Goal: Task Accomplishment & Management: Complete application form

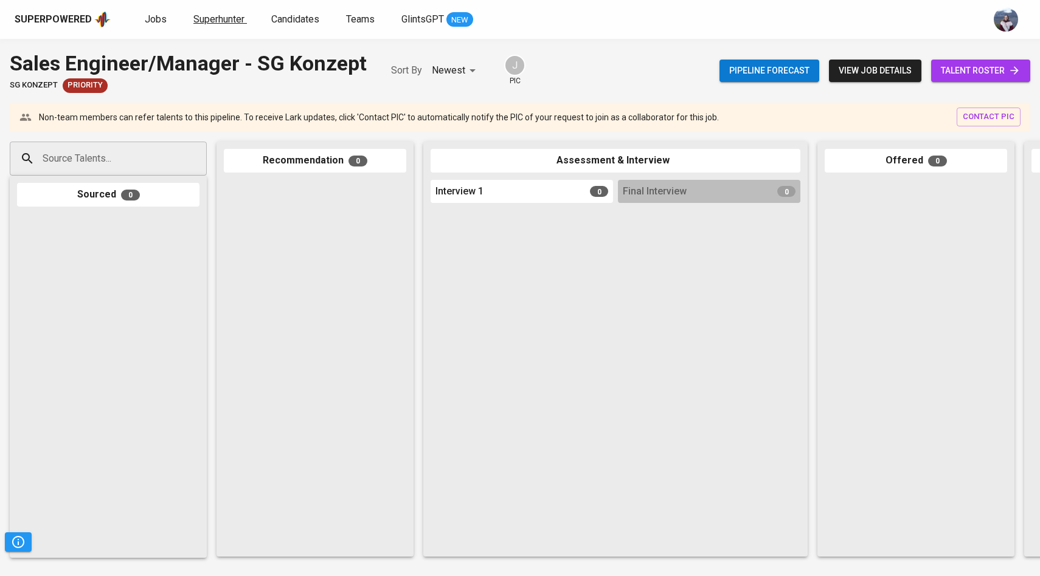
click at [236, 17] on span "Superhunter" at bounding box center [218, 19] width 51 height 12
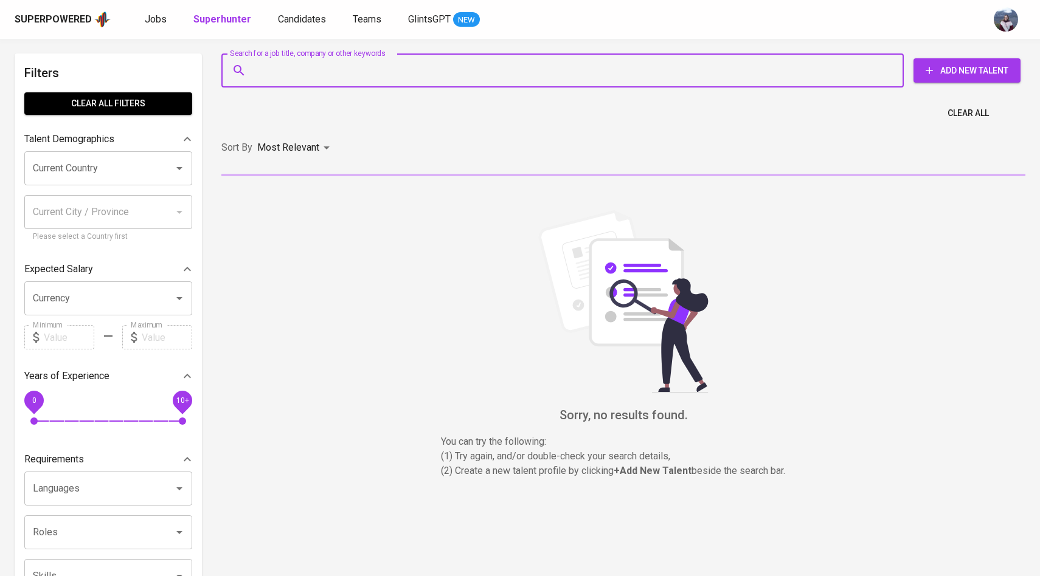
click at [289, 64] on input "Search for a job title, company or other keywords" at bounding box center [565, 70] width 629 height 23
paste input "[EMAIL_ADDRESS][DOMAIN_NAME]"
type input "[EMAIL_ADDRESS][DOMAIN_NAME]"
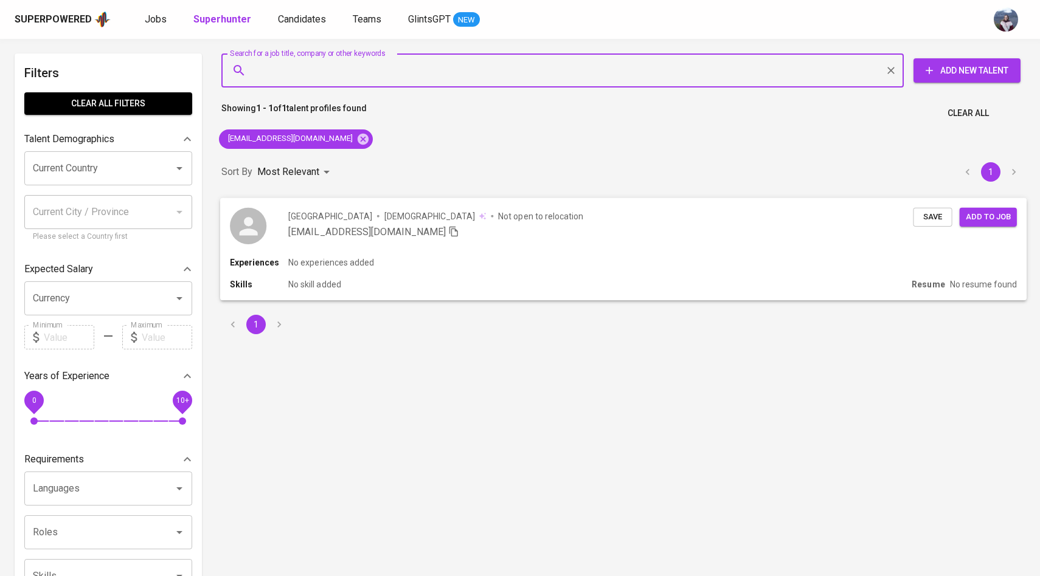
click at [256, 226] on icon at bounding box center [248, 225] width 27 height 27
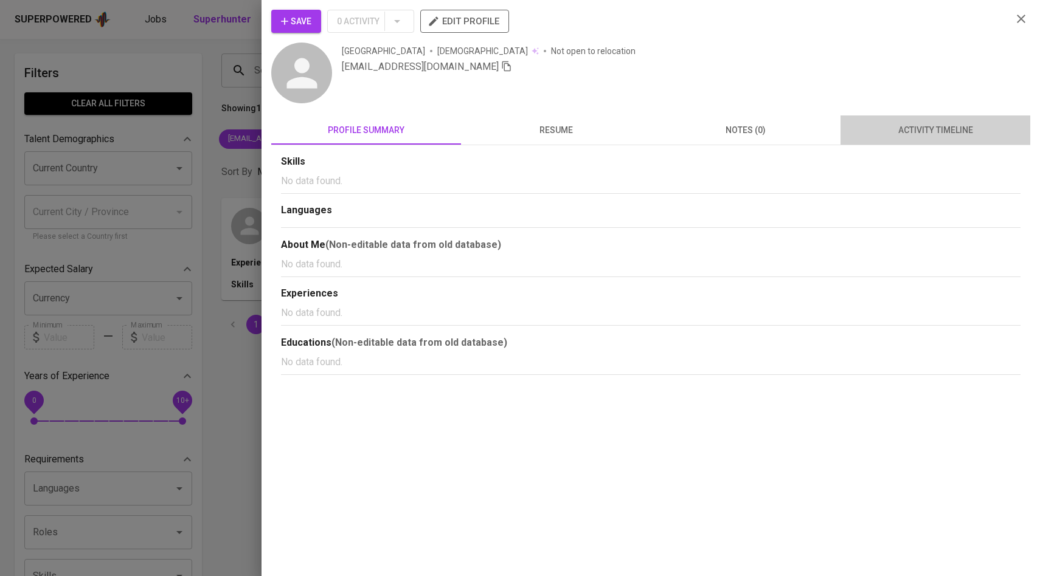
click at [929, 135] on span "activity timeline" at bounding box center [934, 130] width 175 height 15
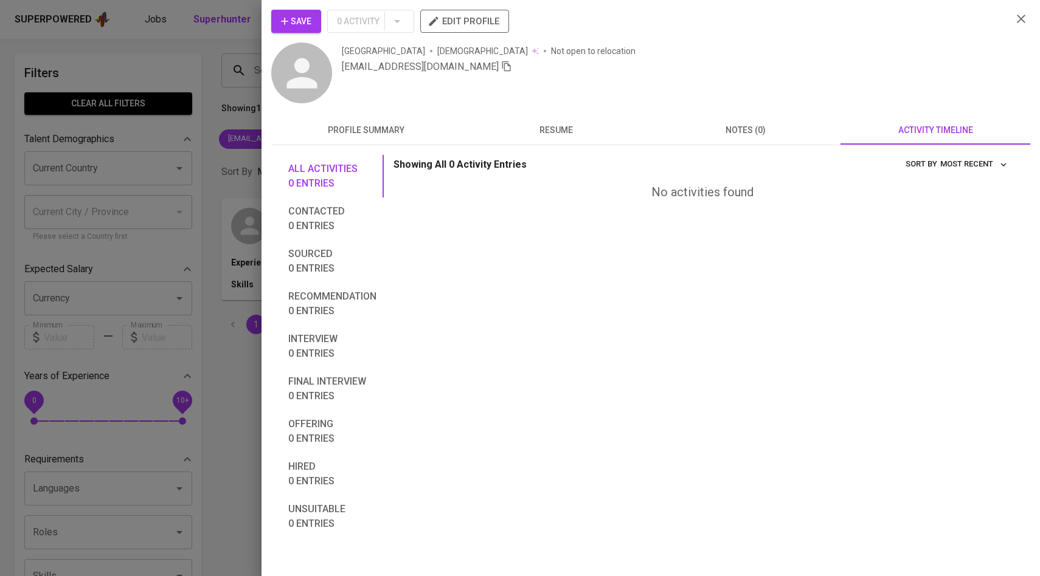
click at [317, 22] on button "Save" at bounding box center [296, 21] width 50 height 23
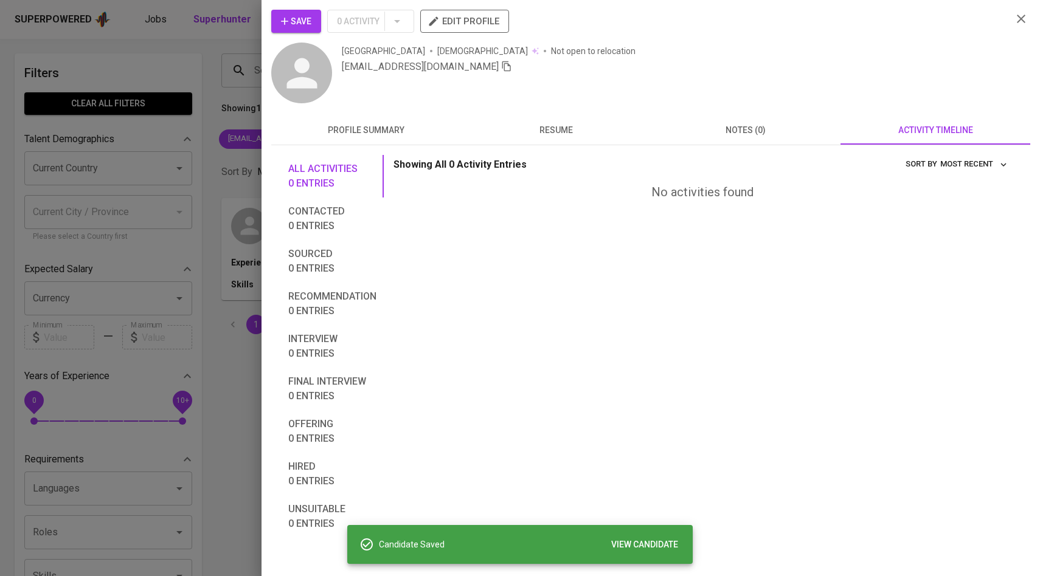
click at [194, 91] on div at bounding box center [520, 288] width 1040 height 576
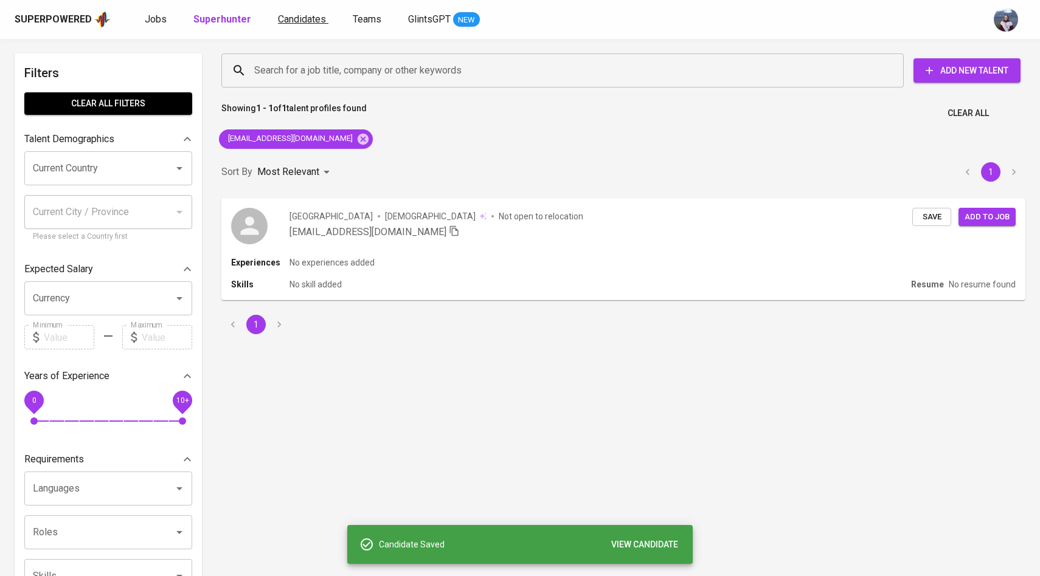
click at [318, 20] on span "Candidates" at bounding box center [302, 19] width 48 height 12
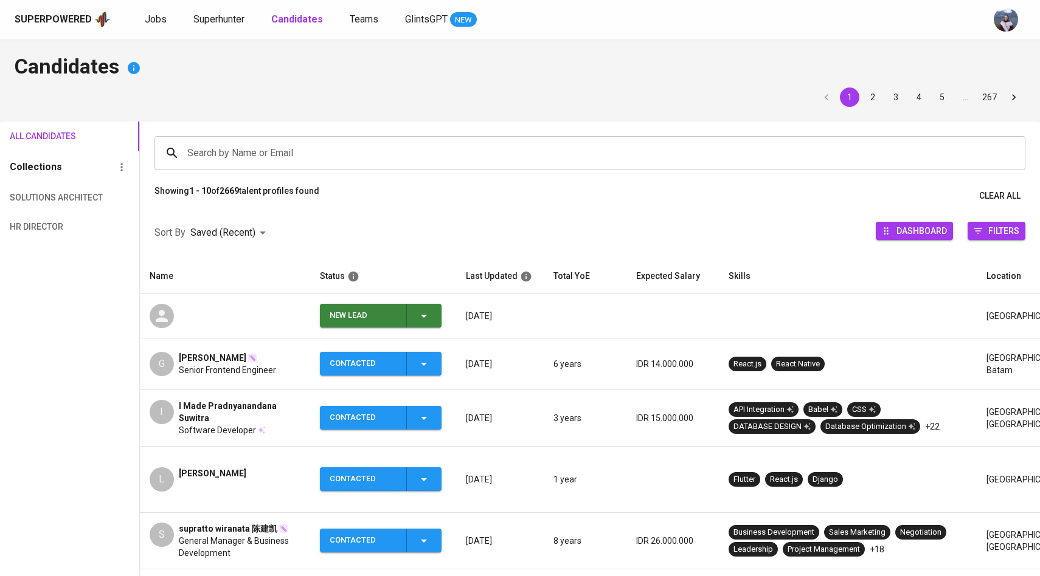
click at [417, 315] on icon "button" at bounding box center [423, 316] width 15 height 15
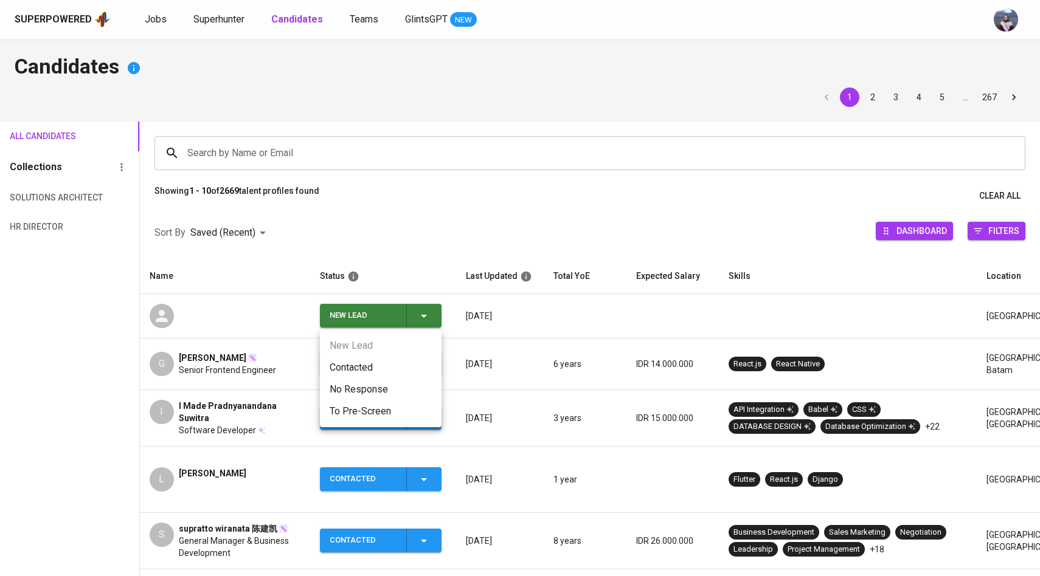
click at [362, 365] on li "Contacted" at bounding box center [381, 368] width 122 height 22
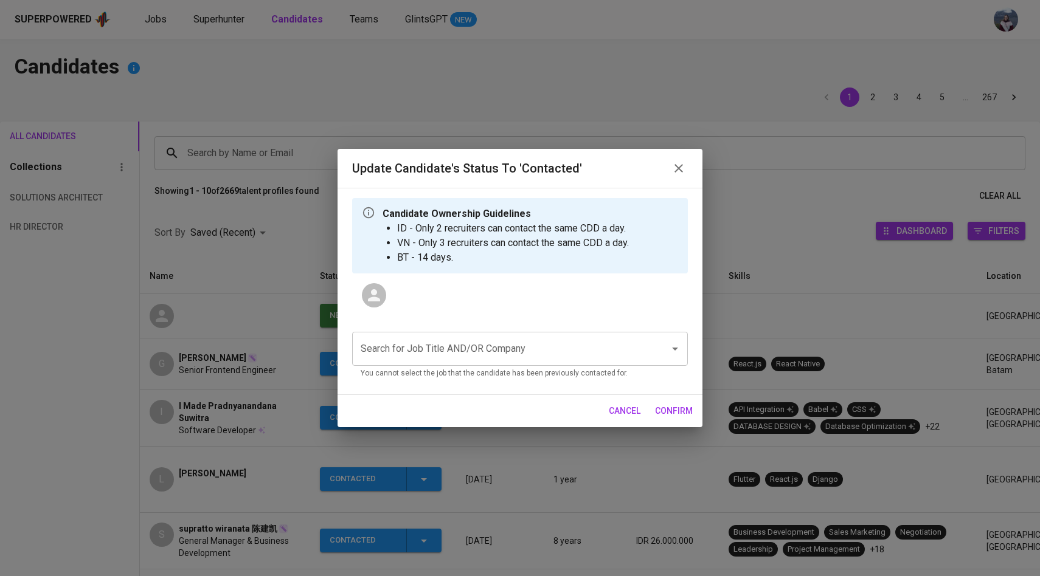
click at [413, 337] on div "Search for Job Title AND/OR Company" at bounding box center [520, 349] width 336 height 34
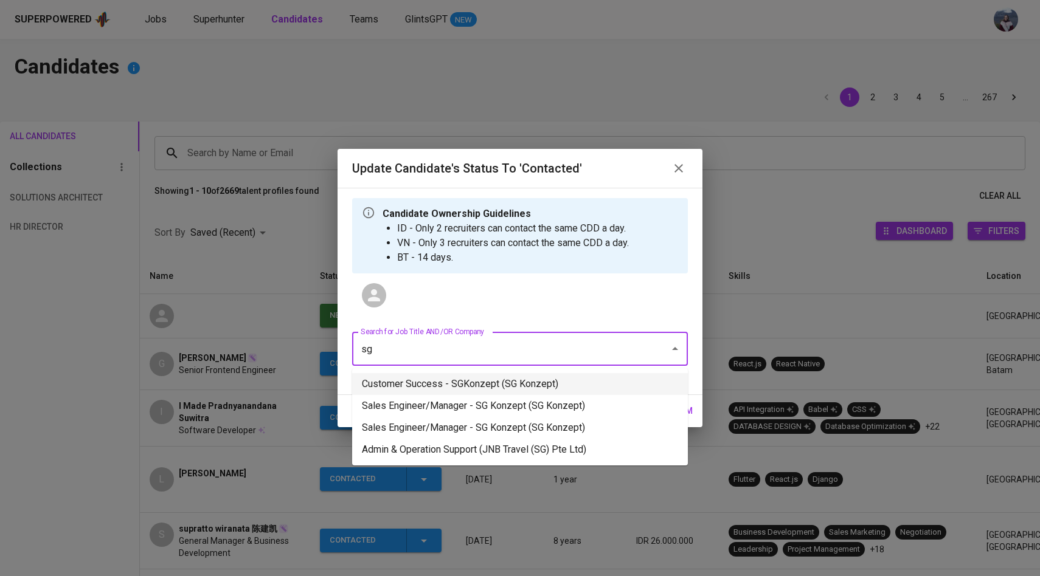
click at [506, 383] on li "Customer Success - SGKonzept (SG Konzept)" at bounding box center [520, 384] width 336 height 22
type input "sg"
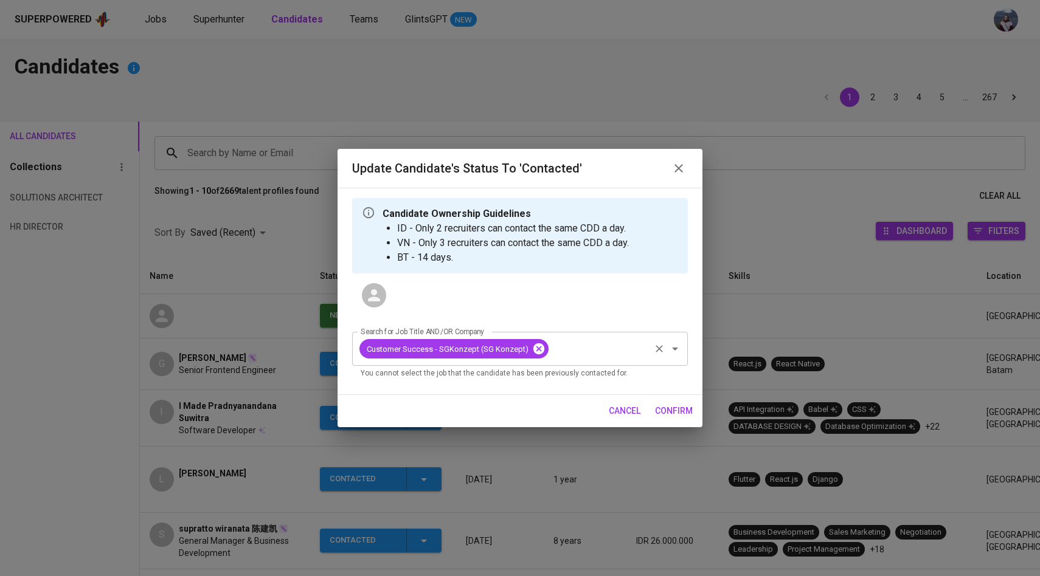
click at [536, 348] on icon at bounding box center [538, 348] width 13 height 13
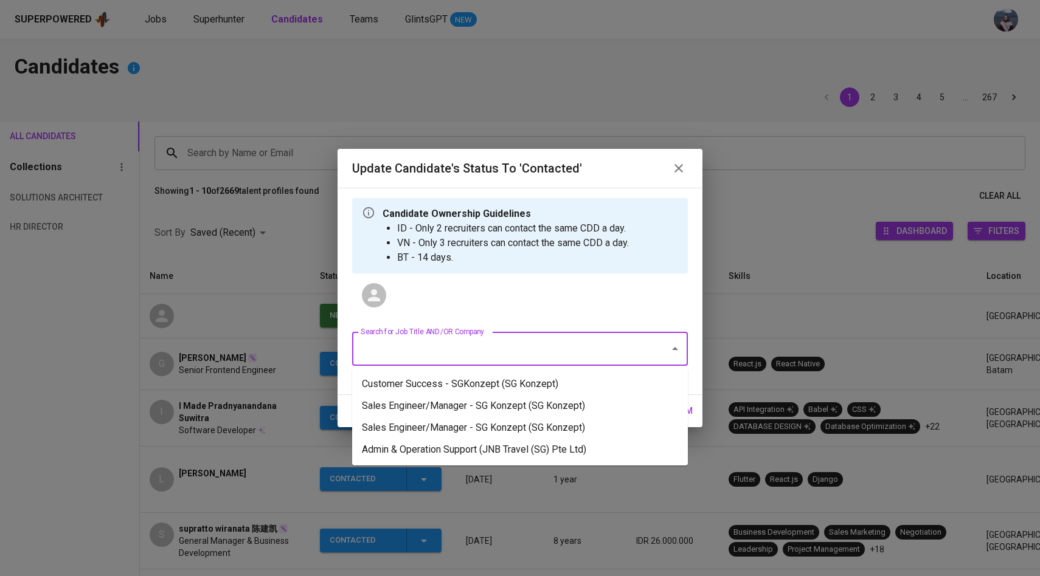
click at [520, 353] on input "Search for Job Title AND/OR Company" at bounding box center [502, 348] width 291 height 23
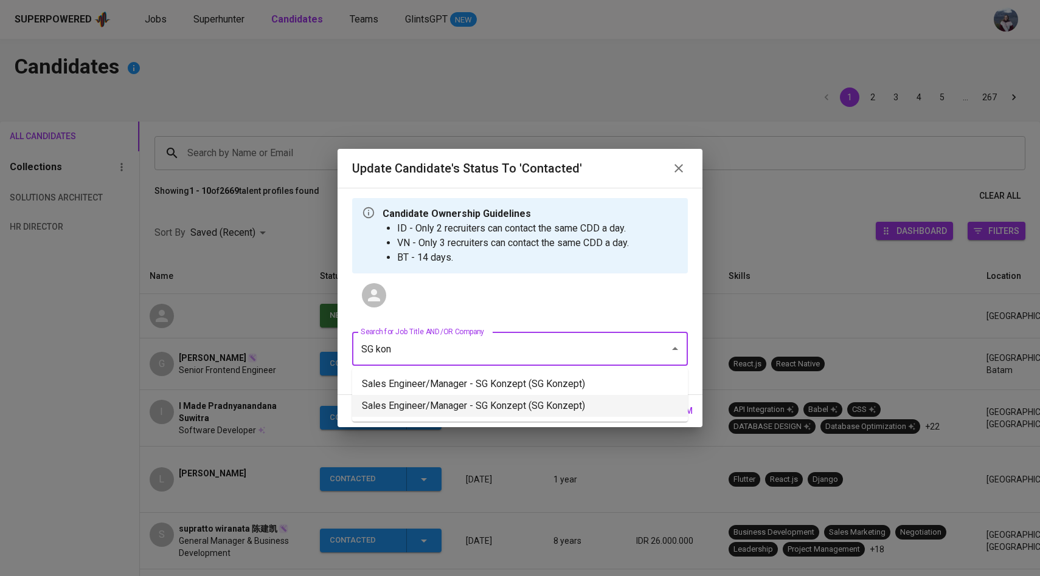
click at [615, 398] on li "Sales Engineer/Manager - SG Konzept (SG Konzept)" at bounding box center [520, 406] width 336 height 22
type input "SG kon"
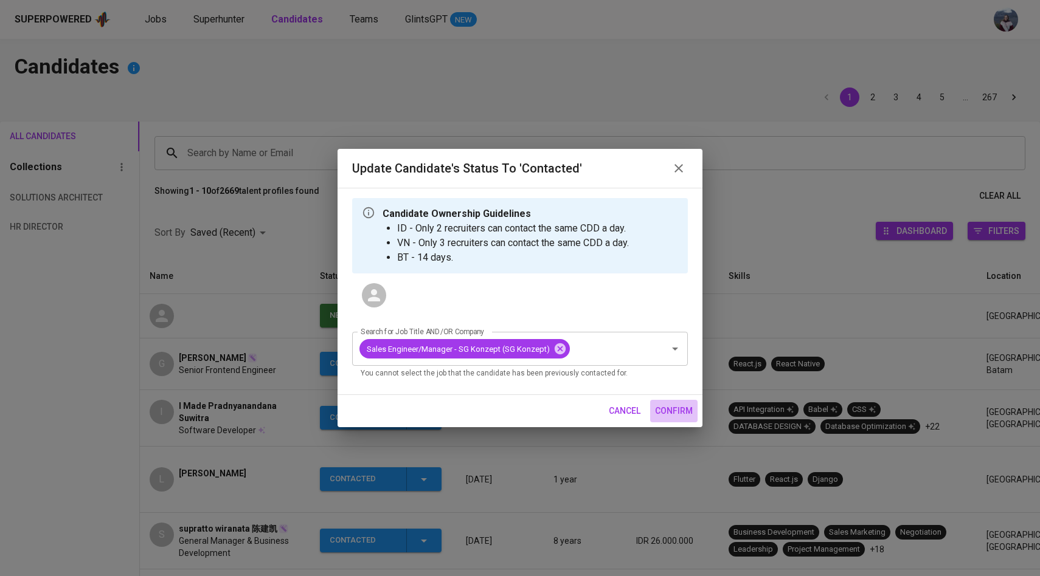
click at [671, 411] on span "confirm" at bounding box center [674, 411] width 38 height 15
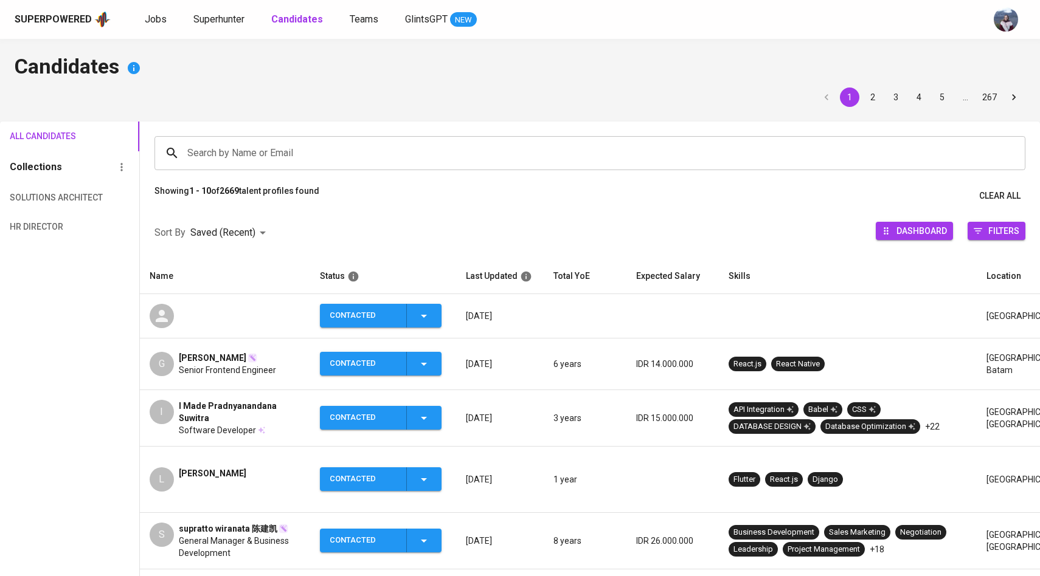
click at [167, 316] on icon at bounding box center [162, 316] width 18 height 18
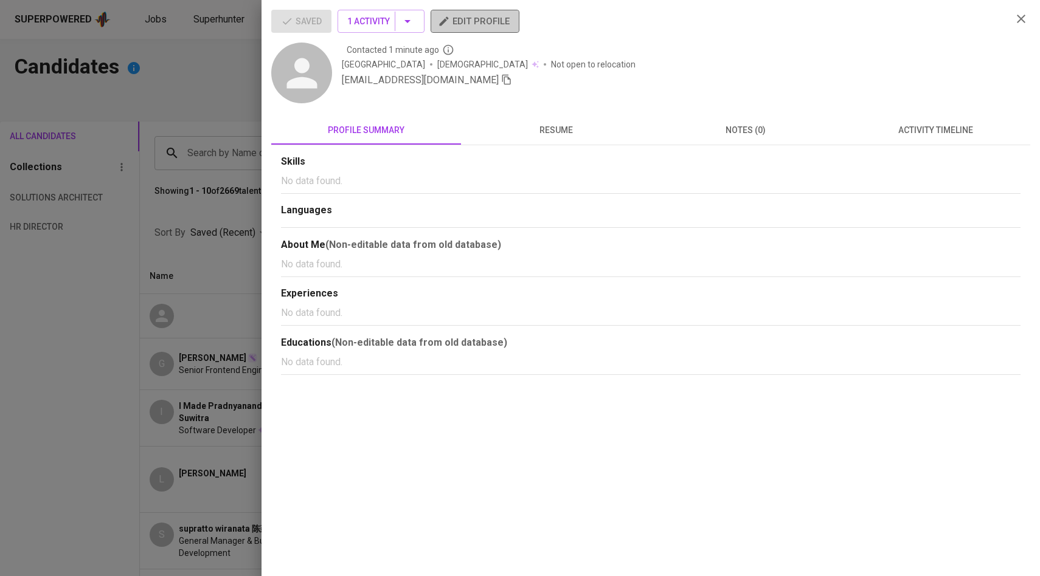
click at [497, 23] on span "edit profile" at bounding box center [474, 21] width 69 height 16
click at [192, 100] on div at bounding box center [520, 288] width 1040 height 576
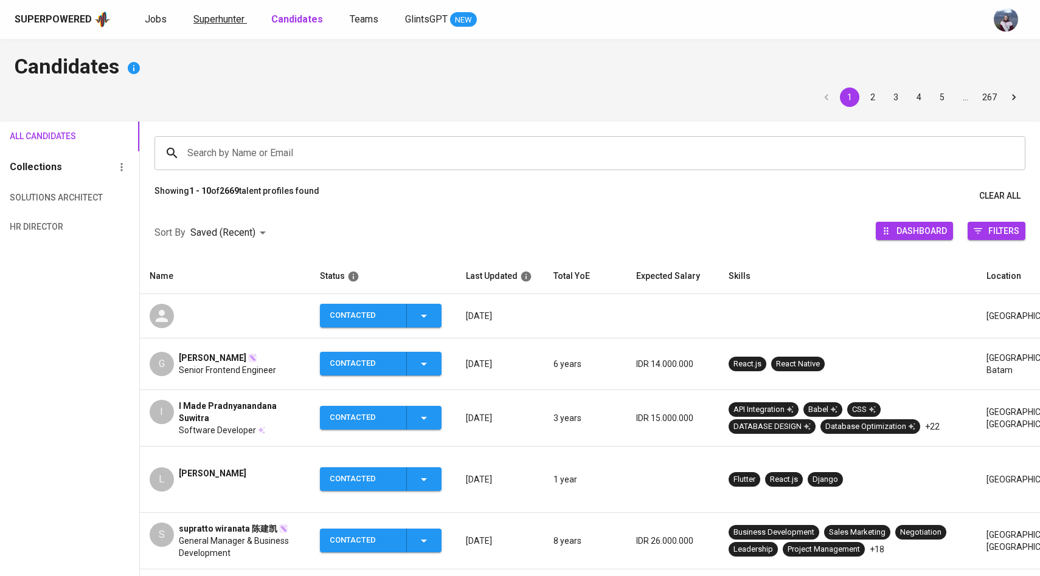
click at [232, 18] on span "Superhunter" at bounding box center [218, 19] width 51 height 12
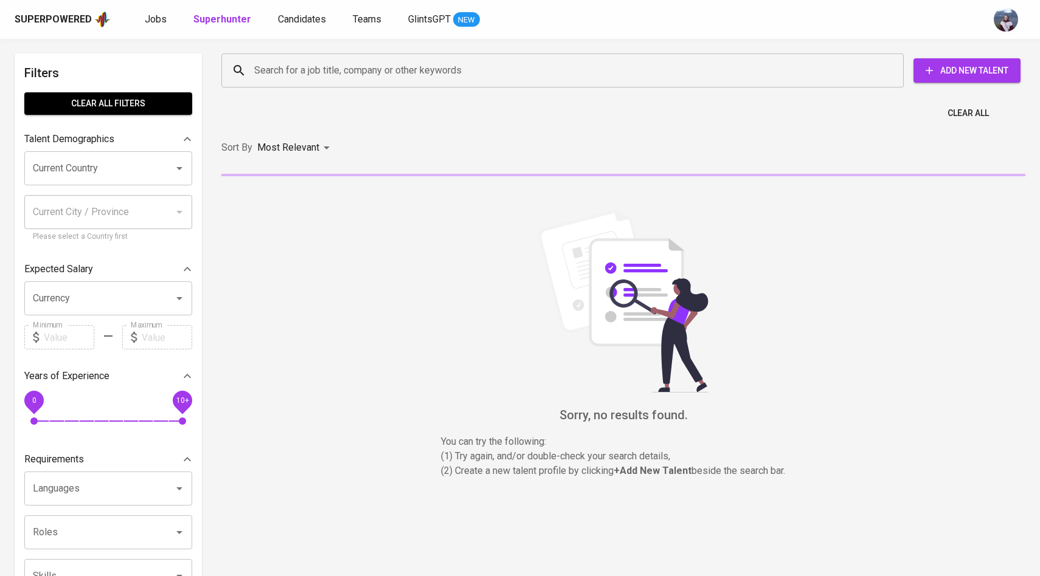
click at [291, 74] on input "Search for a job title, company or other keywords" at bounding box center [565, 70] width 629 height 23
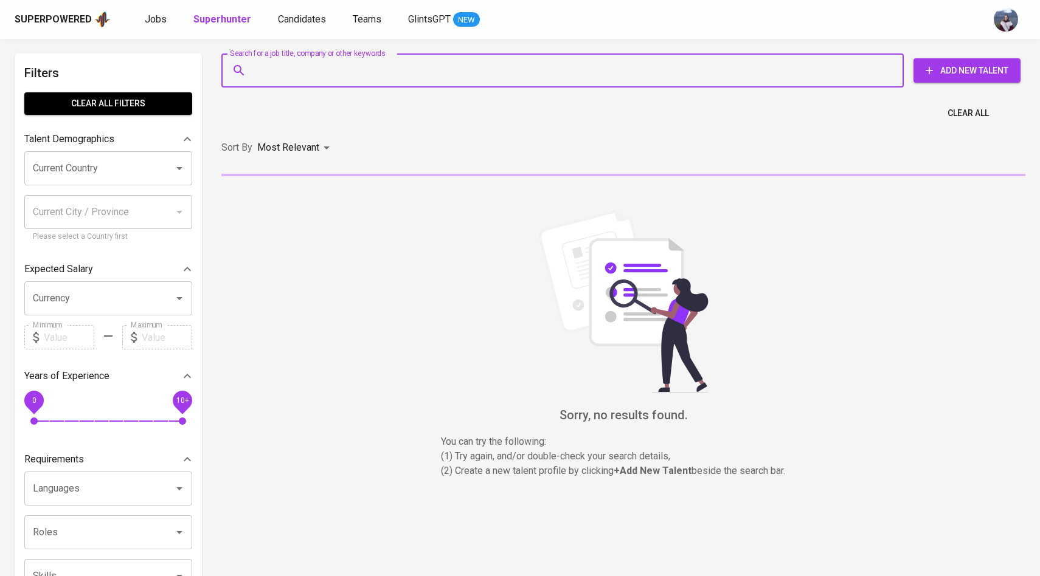
paste input "arviansyah_herman@yahoo.com"
type input "arviansyah_herman@yahoo.com"
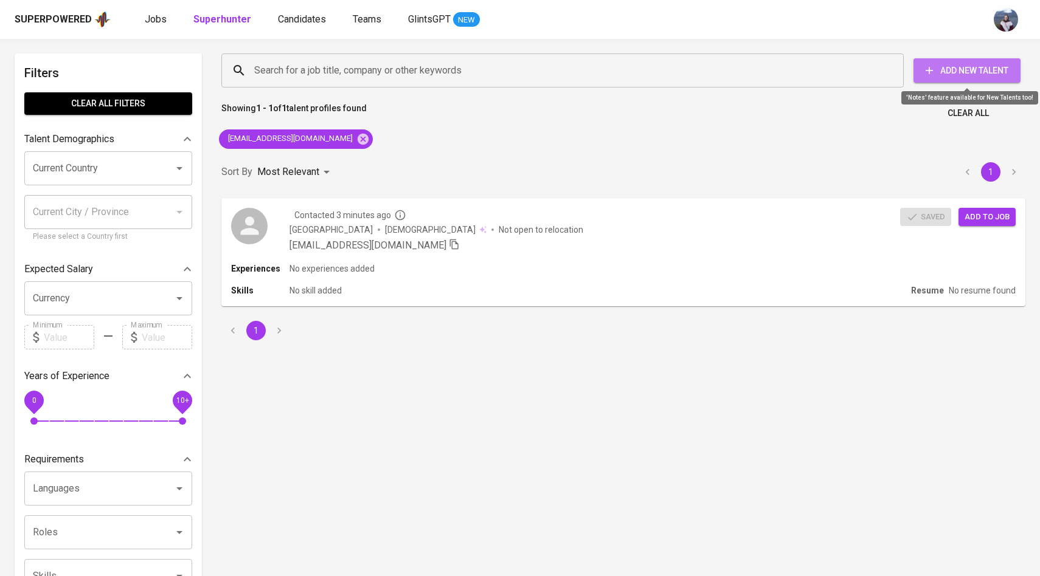
click at [989, 79] on button "Add New Talent" at bounding box center [966, 70] width 107 height 24
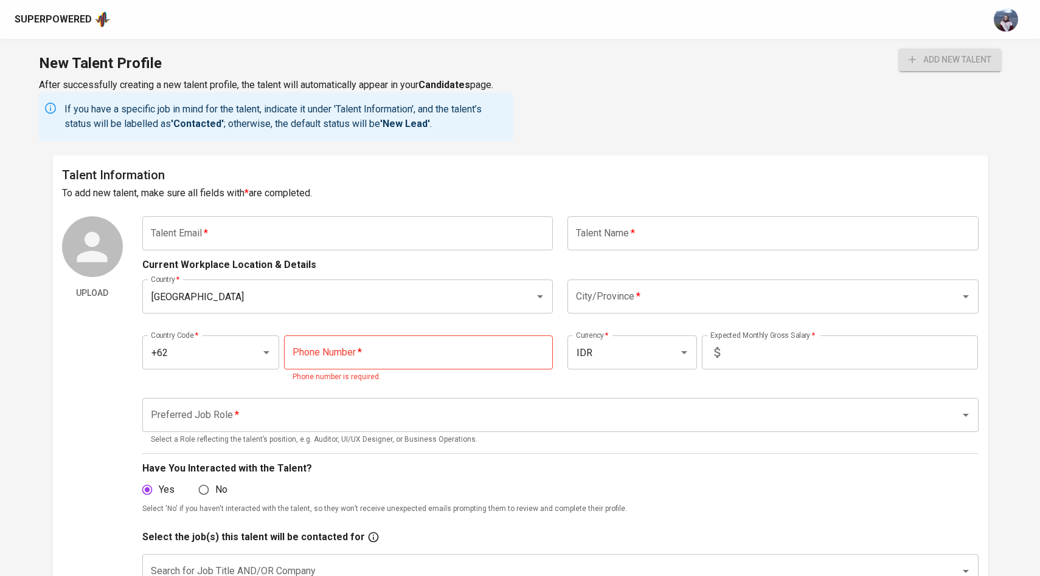
click at [417, 243] on input "text" at bounding box center [347, 233] width 411 height 34
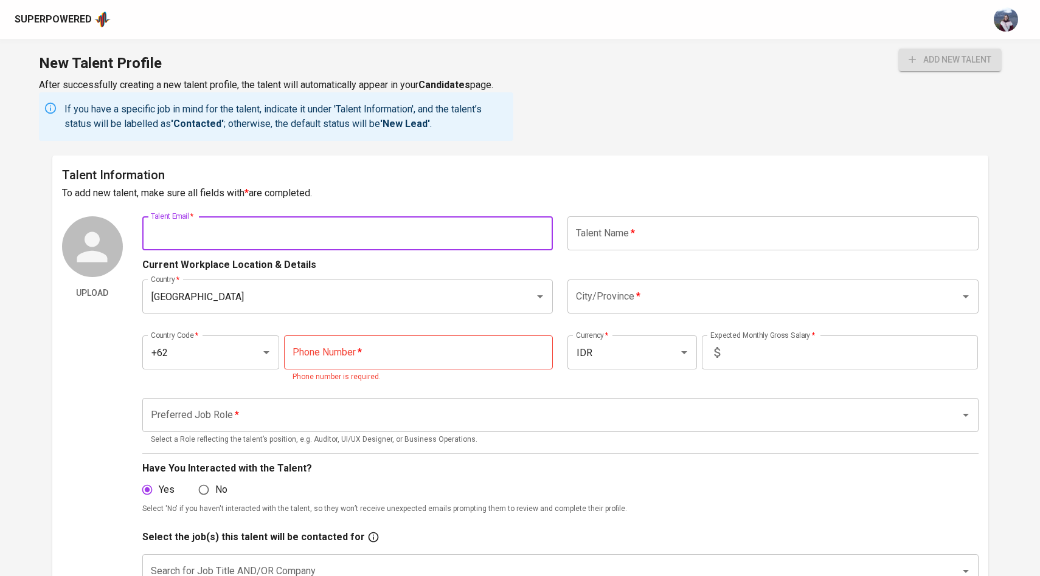
paste input "arviansyah_herman@yahoo.com"
type input "arviansyah_herman@yahoo.com"
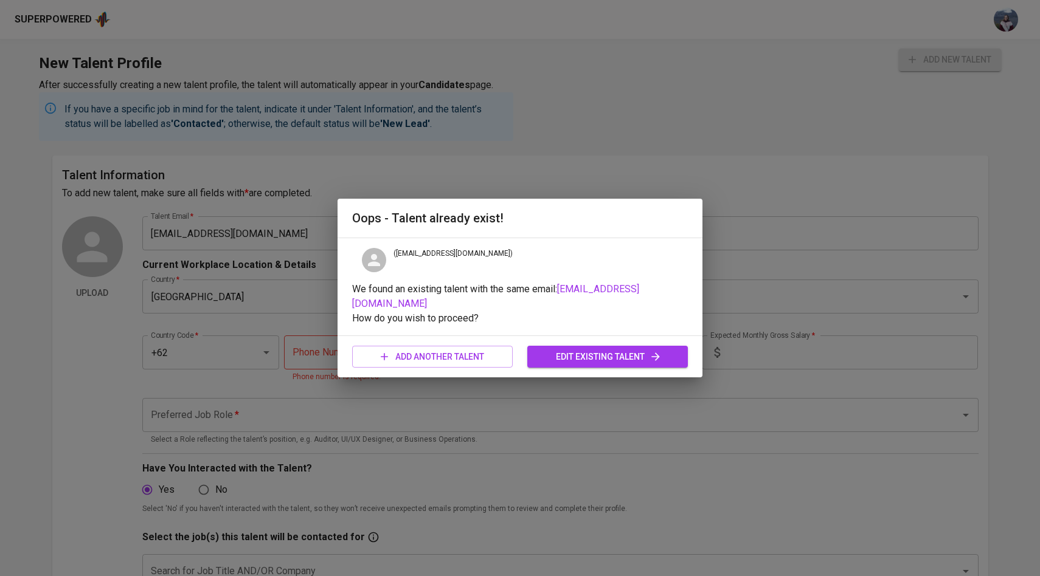
click at [660, 216] on h2 "Oops - Talent already exist!" at bounding box center [520, 218] width 336 height 19
click at [485, 359] on span "add another talent" at bounding box center [432, 357] width 141 height 15
type input "Indonesia"
type input "+62"
type input "IDR"
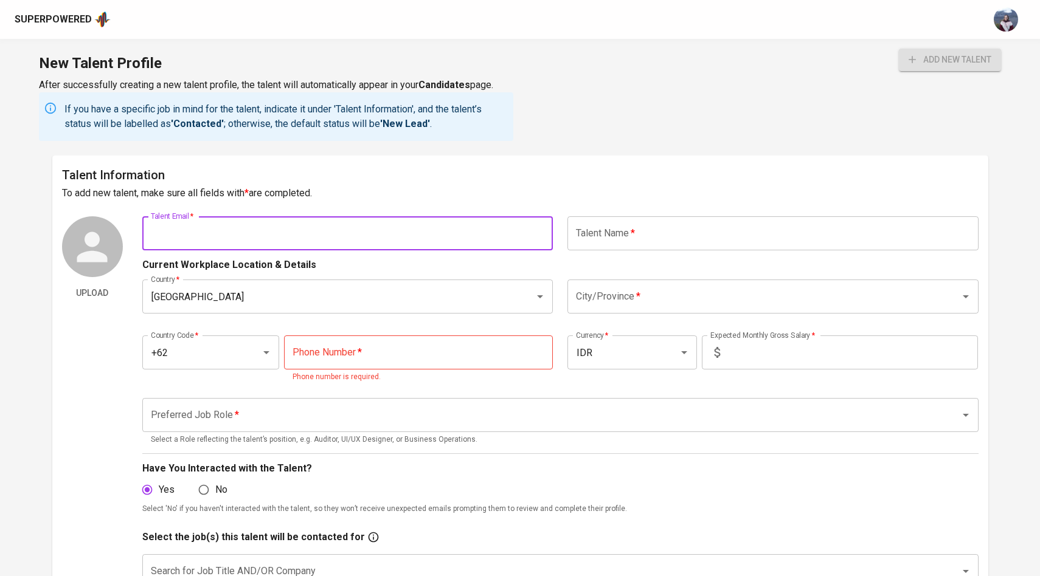
click at [683, 241] on input "text" at bounding box center [772, 233] width 411 height 34
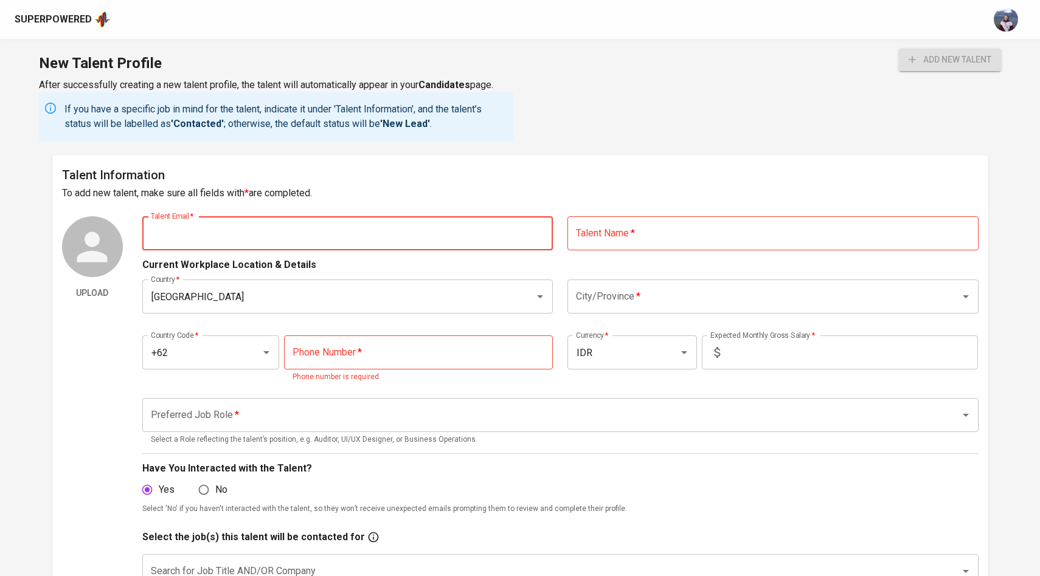
click at [475, 245] on input "text" at bounding box center [347, 233] width 411 height 34
paste input "arviansyah_herman@yahoo.com"
type input "arviansyah_herman@yahoo.com"
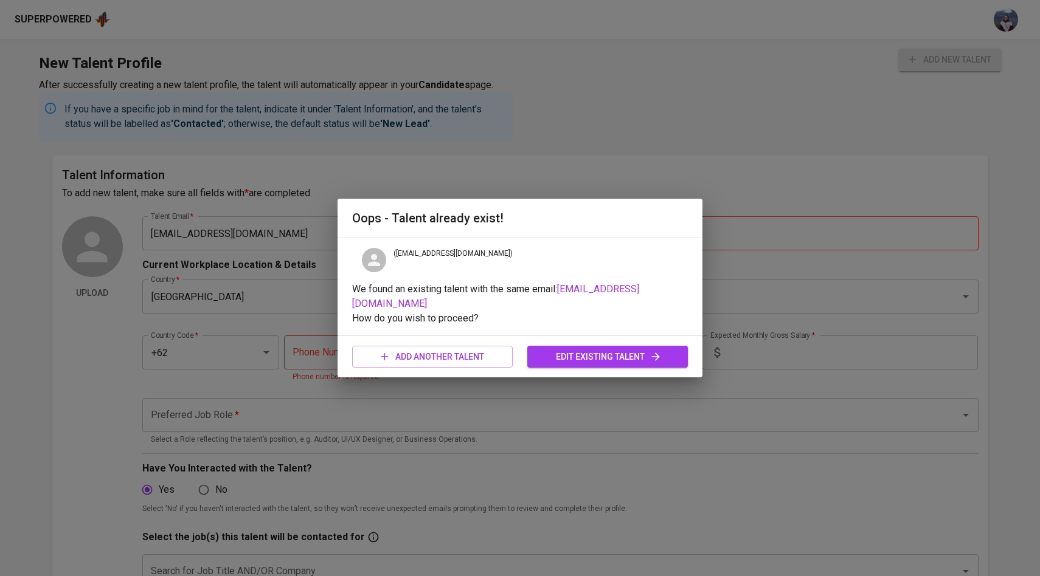
click at [587, 228] on div "Oops - Talent already exist!" at bounding box center [519, 218] width 365 height 39
click at [572, 354] on span "edit existing talent" at bounding box center [607, 357] width 141 height 15
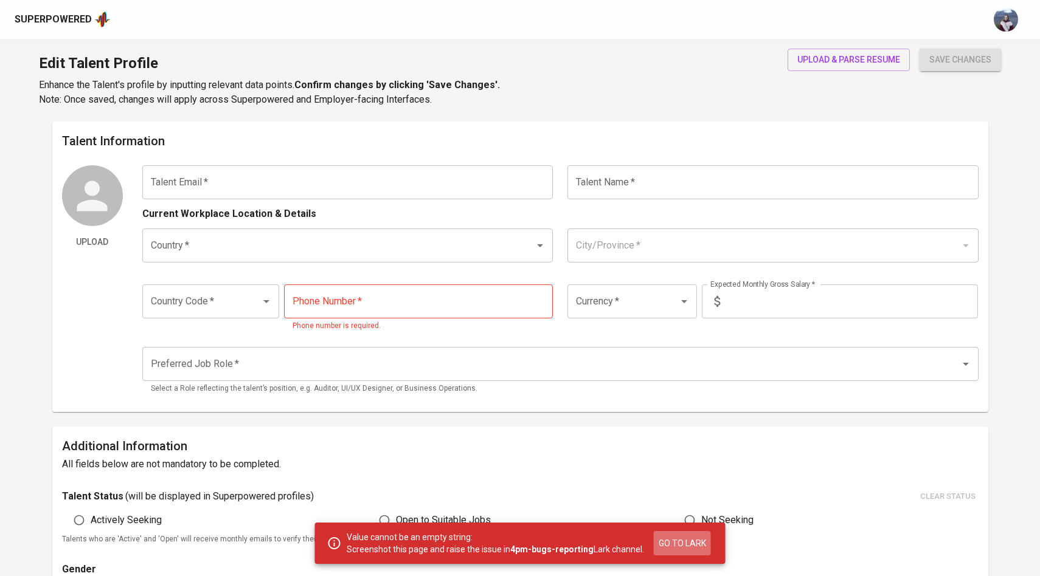
click at [693, 546] on span "Go to Lark" at bounding box center [681, 543] width 47 height 15
click at [328, 185] on input "text" at bounding box center [347, 182] width 411 height 34
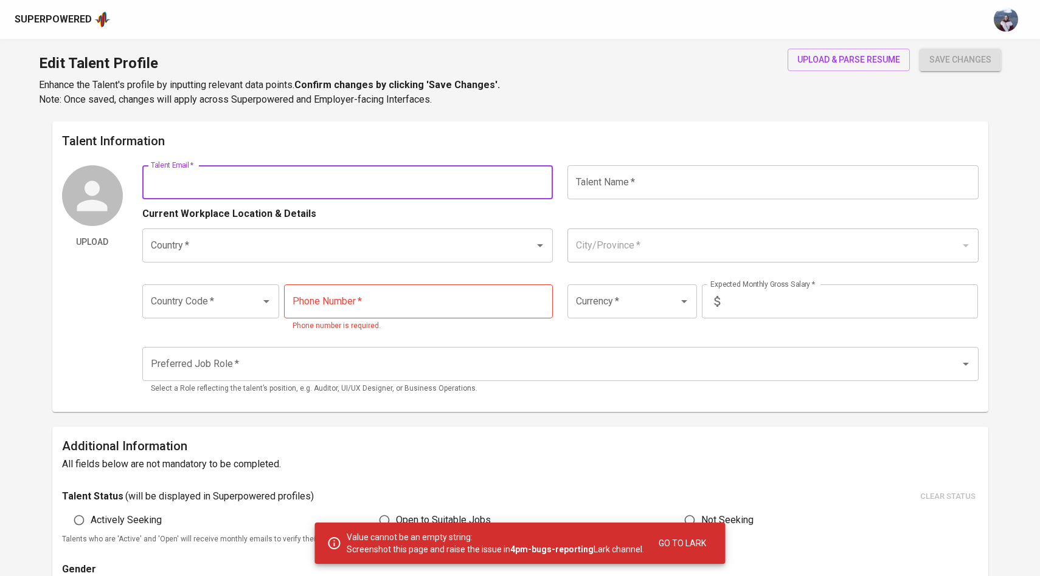
type input "arviansyah_herman@yahoo.com"
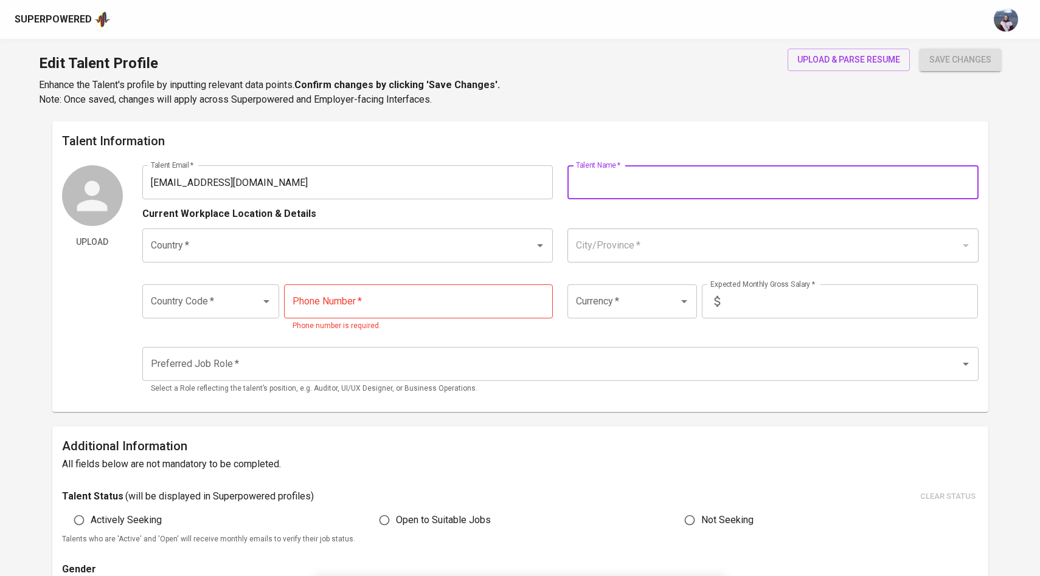
click at [612, 187] on input "text" at bounding box center [772, 182] width 411 height 34
type input "Arviansyah"
click at [364, 253] on input "Country   *" at bounding box center [331, 245] width 366 height 23
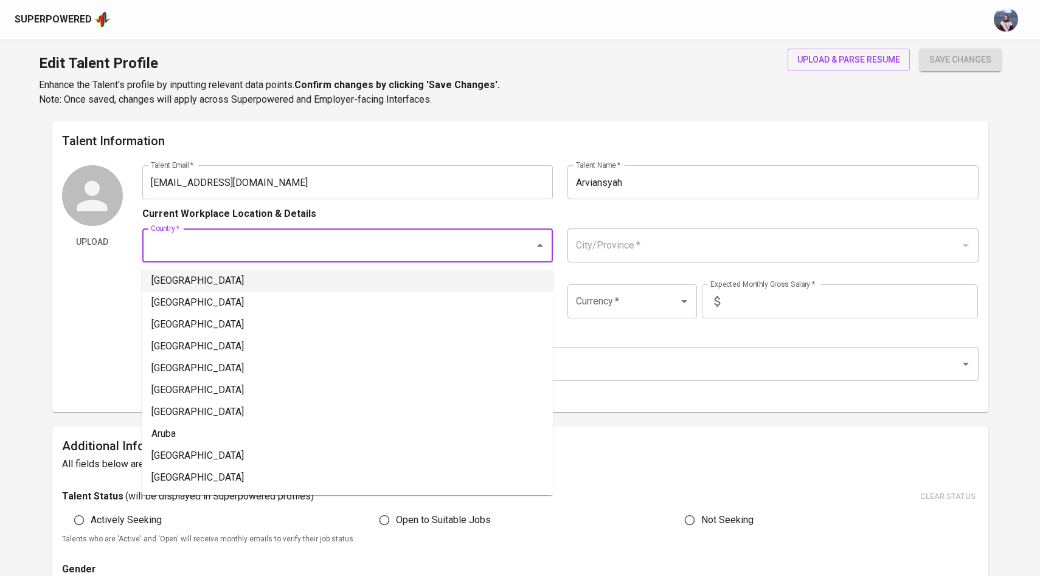
click at [350, 288] on li "Indonesia" at bounding box center [347, 281] width 411 height 22
type input "Indonesia"
type input "+62"
type input "IDR"
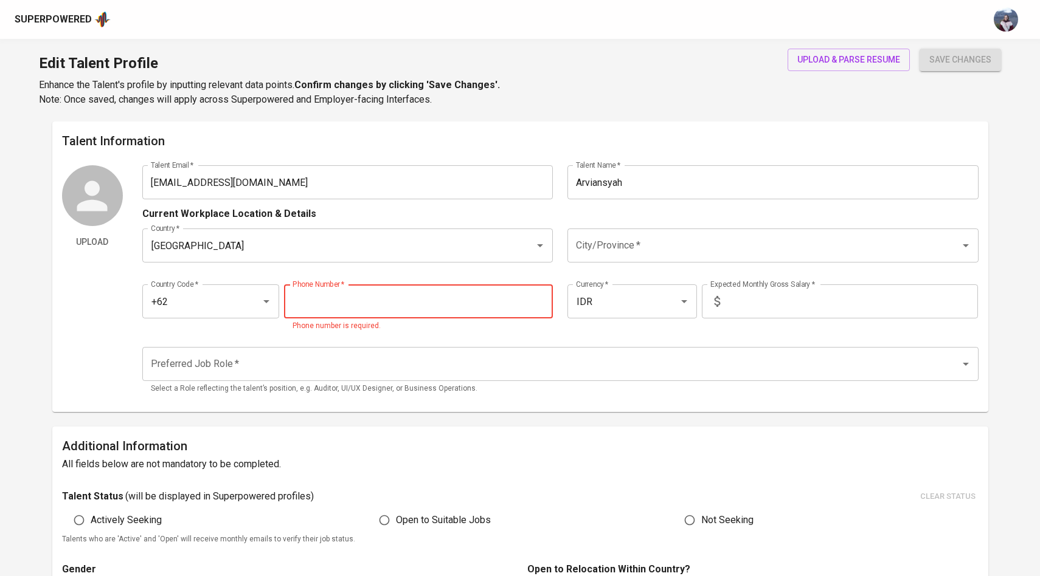
click at [495, 290] on input "tel" at bounding box center [418, 302] width 269 height 34
type input "812-6725-678"
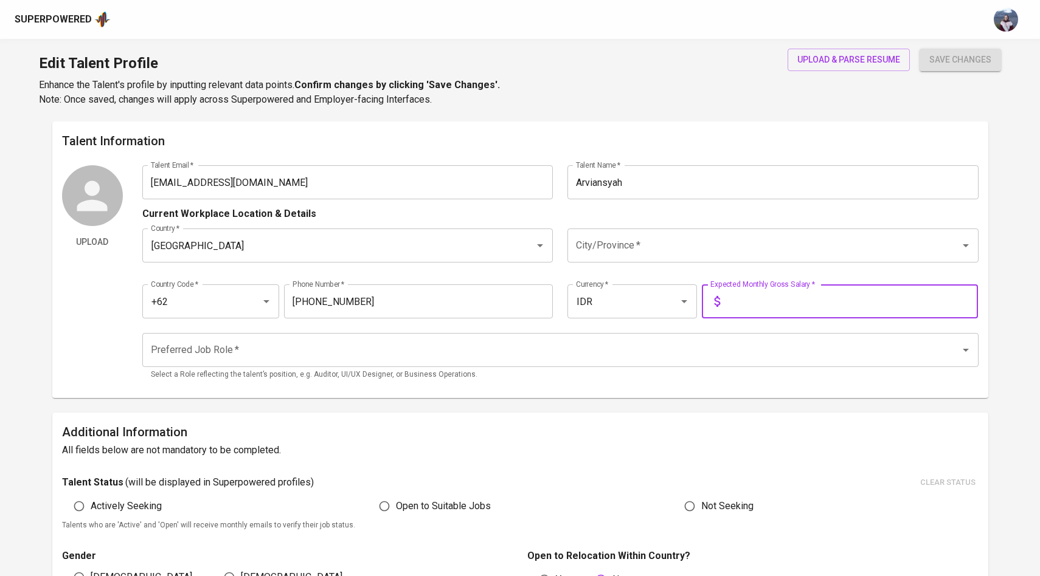
click at [727, 295] on input "text" at bounding box center [851, 302] width 253 height 34
type input "33.000.000"
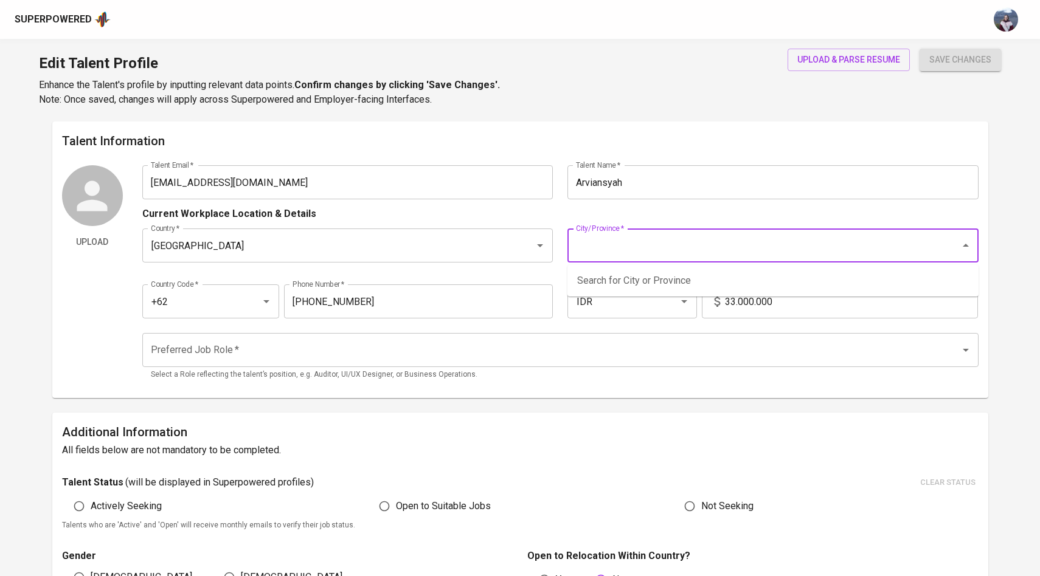
click at [723, 235] on input "City/Province   *" at bounding box center [756, 245] width 366 height 23
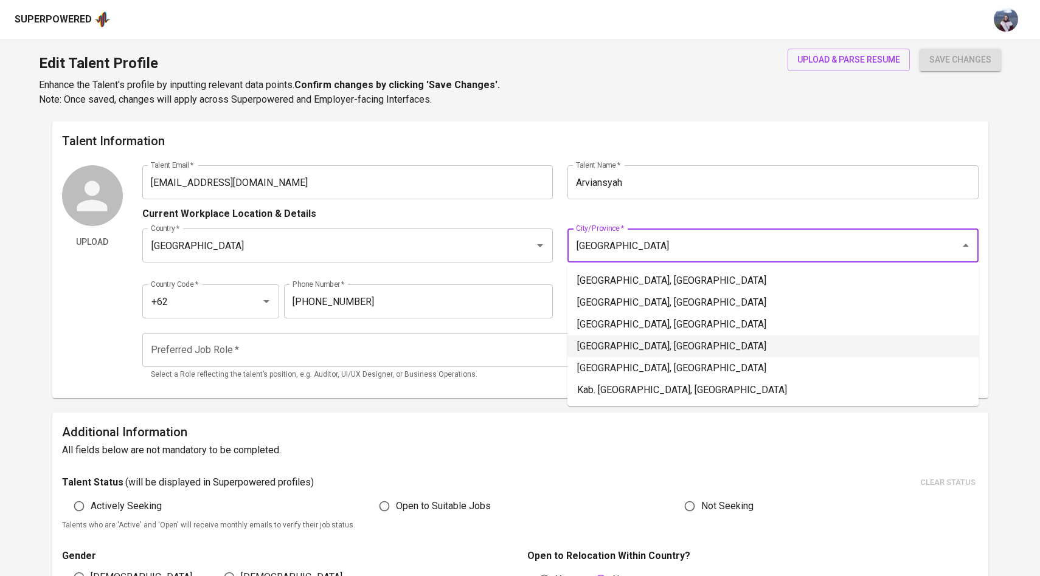
click at [699, 340] on li "Jakarta Pusat, DKI Jakarta" at bounding box center [772, 347] width 411 height 22
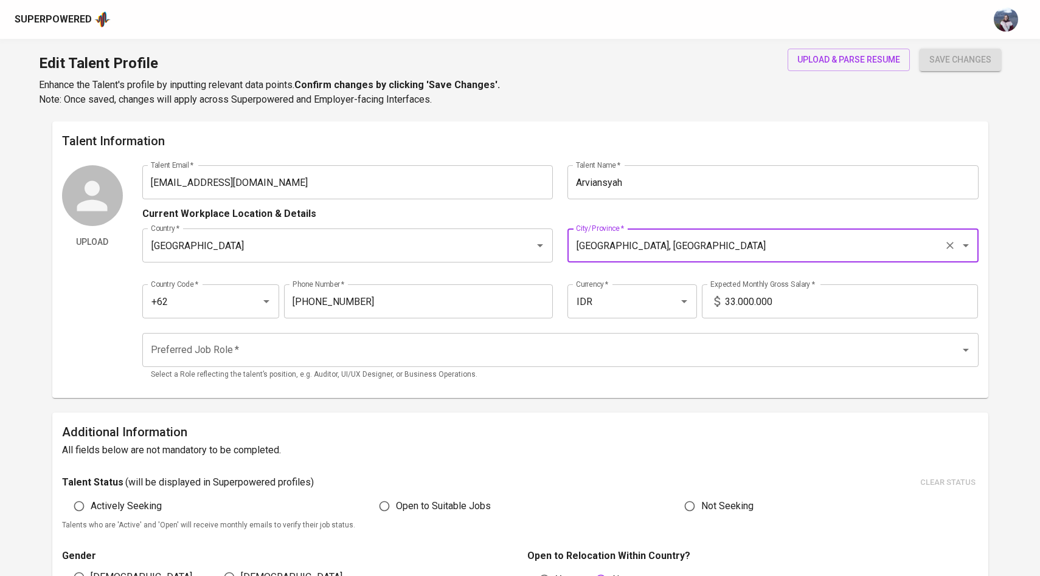
type input "Jakarta Pusat, DKI Jakarta"
click at [424, 357] on input "Preferred Job Role   *" at bounding box center [543, 350] width 791 height 23
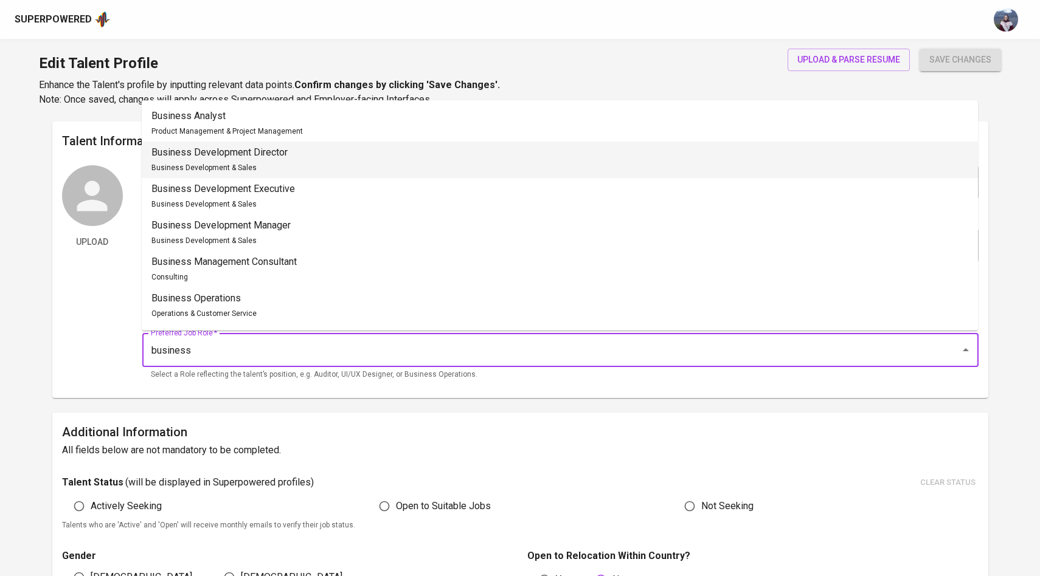
click at [341, 157] on li "Business Development Director Business Development & Sales" at bounding box center [560, 160] width 836 height 36
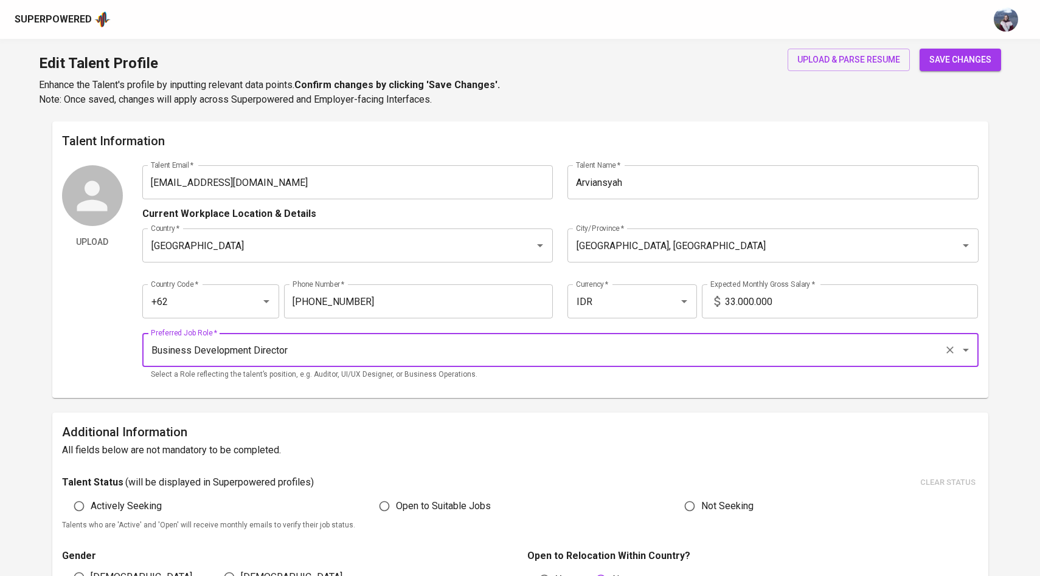
type input "Business Development Director"
click at [951, 55] on span "save changes" at bounding box center [960, 59] width 62 height 15
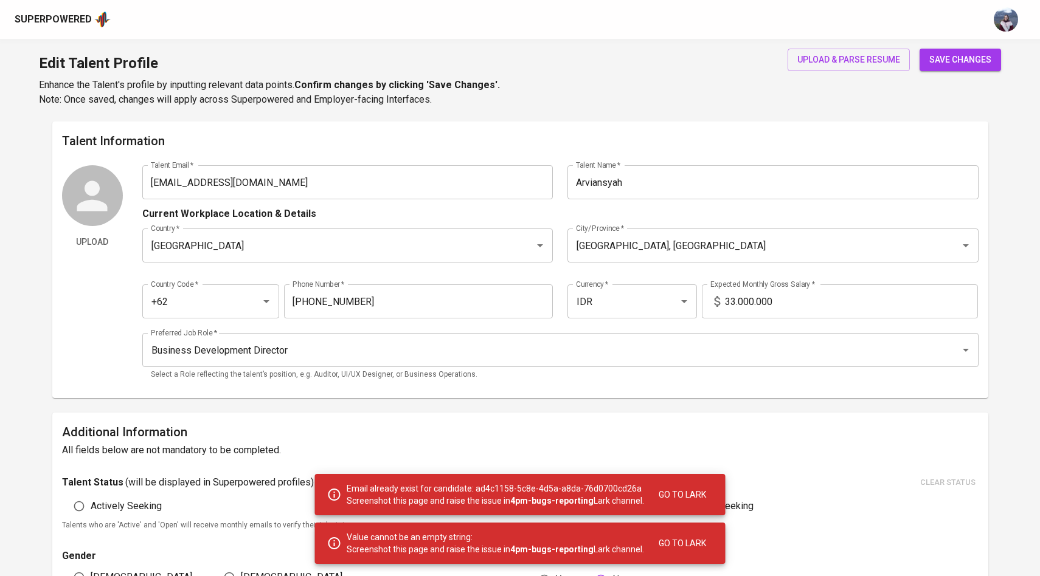
click at [951, 55] on span "save changes" at bounding box center [960, 59] width 62 height 15
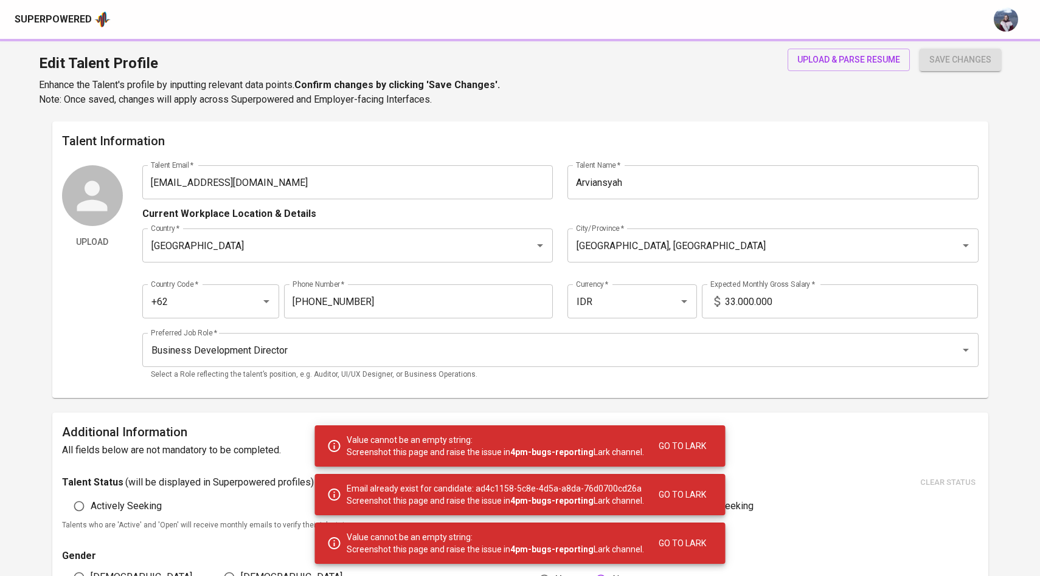
click at [951, 55] on span "save changes" at bounding box center [960, 59] width 62 height 15
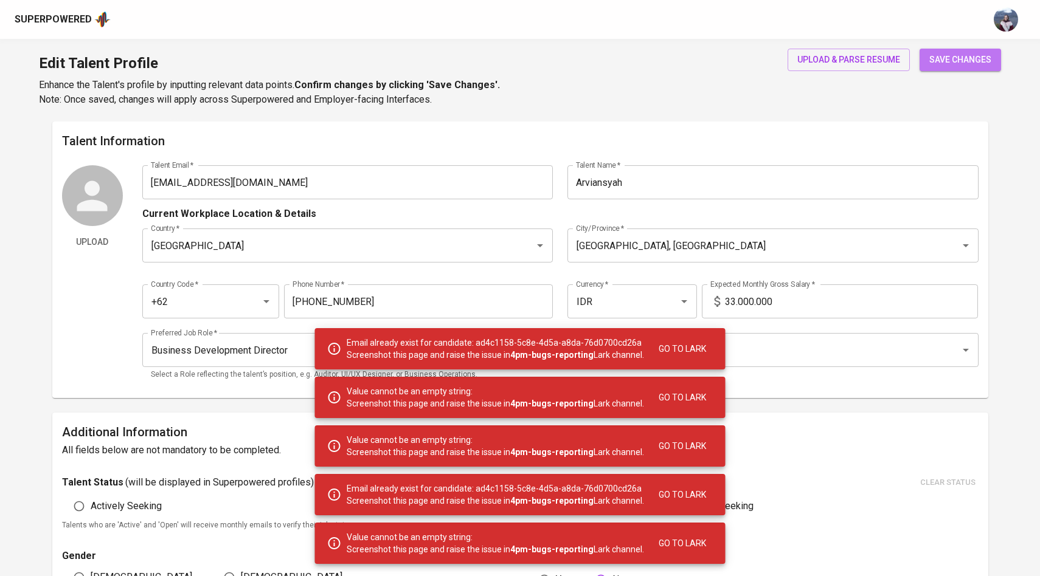
click at [951, 55] on span "save changes" at bounding box center [960, 59] width 62 height 15
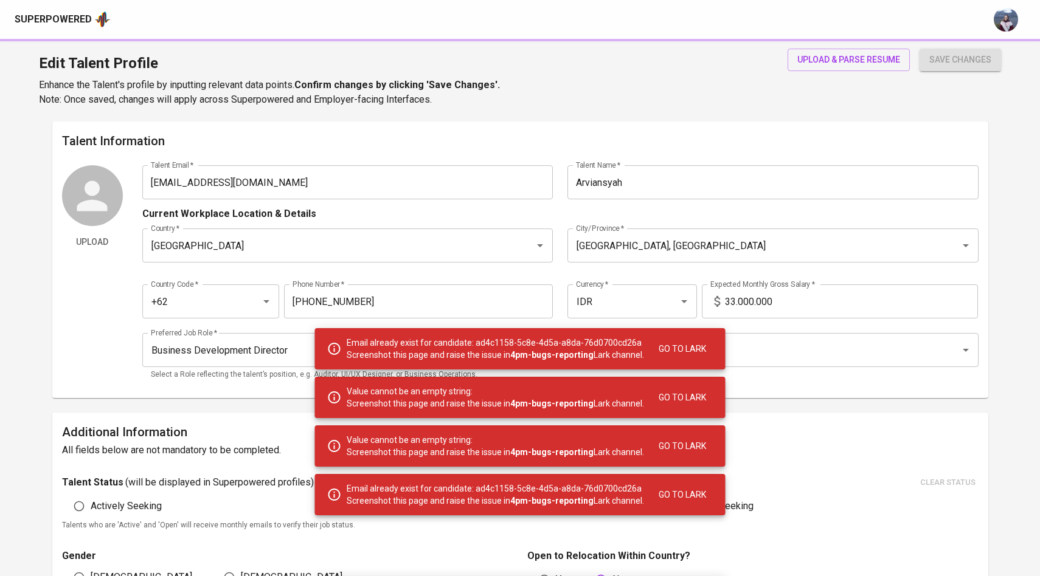
click at [951, 55] on span "save changes" at bounding box center [960, 59] width 62 height 15
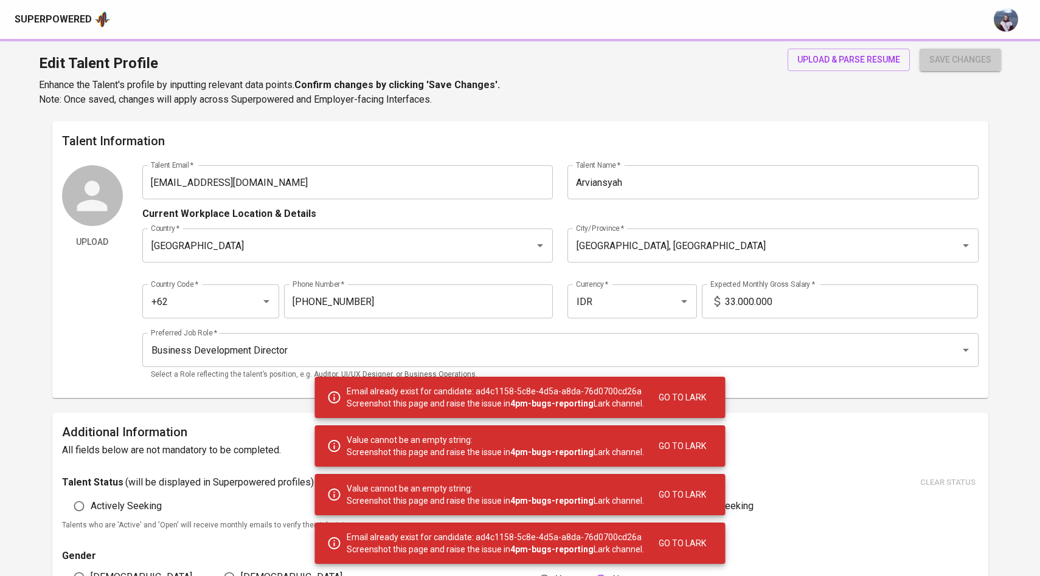
click at [951, 55] on span "save changes" at bounding box center [960, 59] width 62 height 15
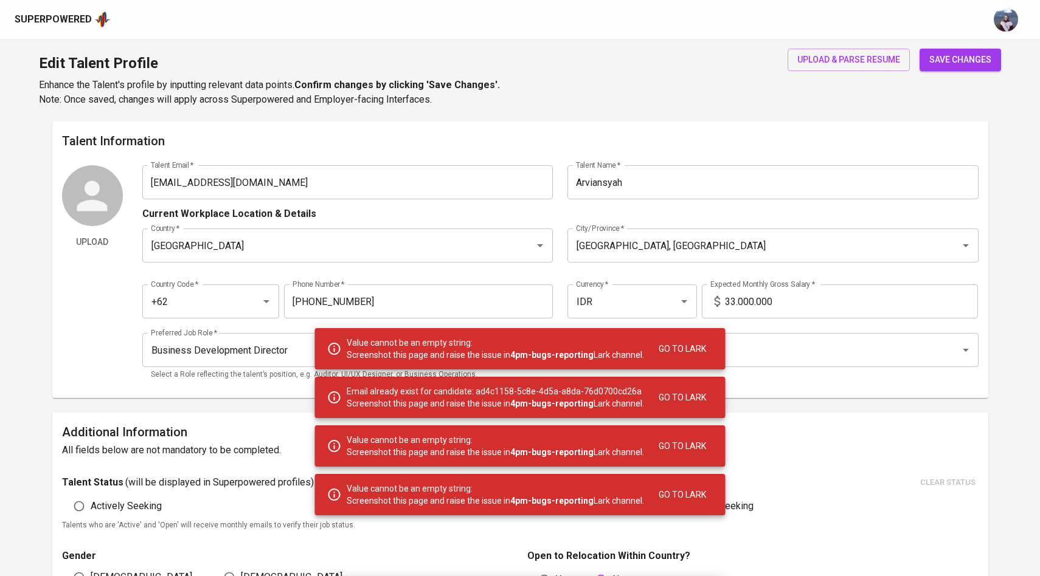
click at [951, 55] on span "save changes" at bounding box center [960, 59] width 62 height 15
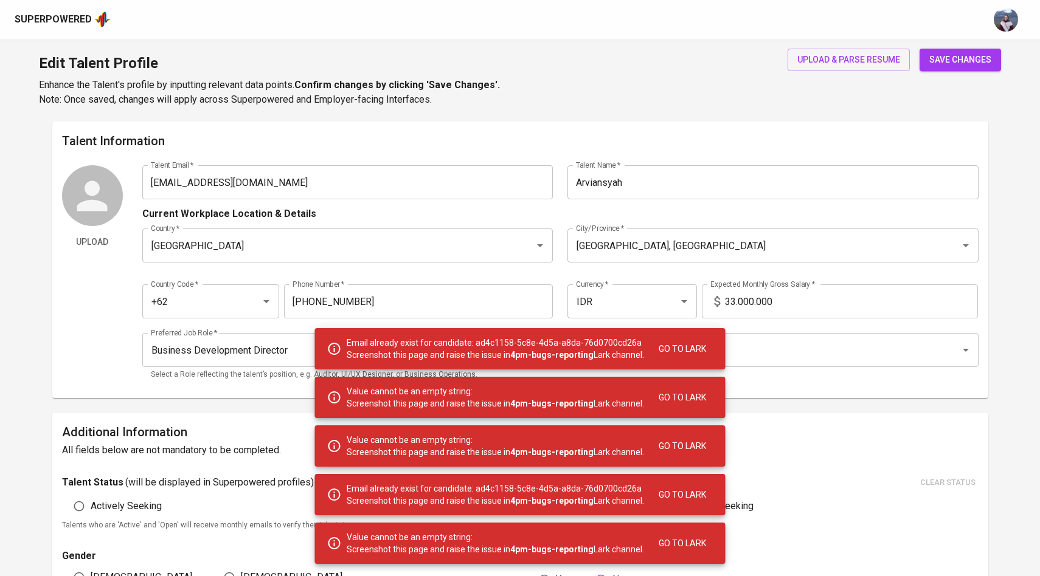
click at [526, 99] on div "Edit Talent Profile Enhance the Talent's profile by inputting relevant data poi…" at bounding box center [520, 80] width 1040 height 83
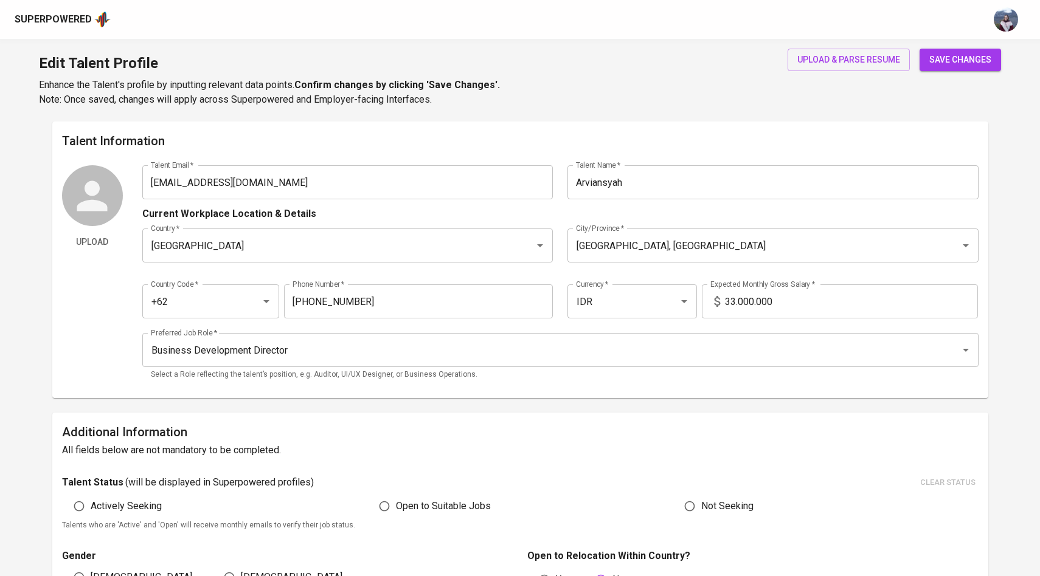
click at [661, 211] on div "Current Workplace Location & Details" at bounding box center [560, 210] width 836 height 22
click at [944, 69] on button "save changes" at bounding box center [959, 60] width 81 height 22
click at [947, 63] on span "save changes" at bounding box center [960, 59] width 62 height 15
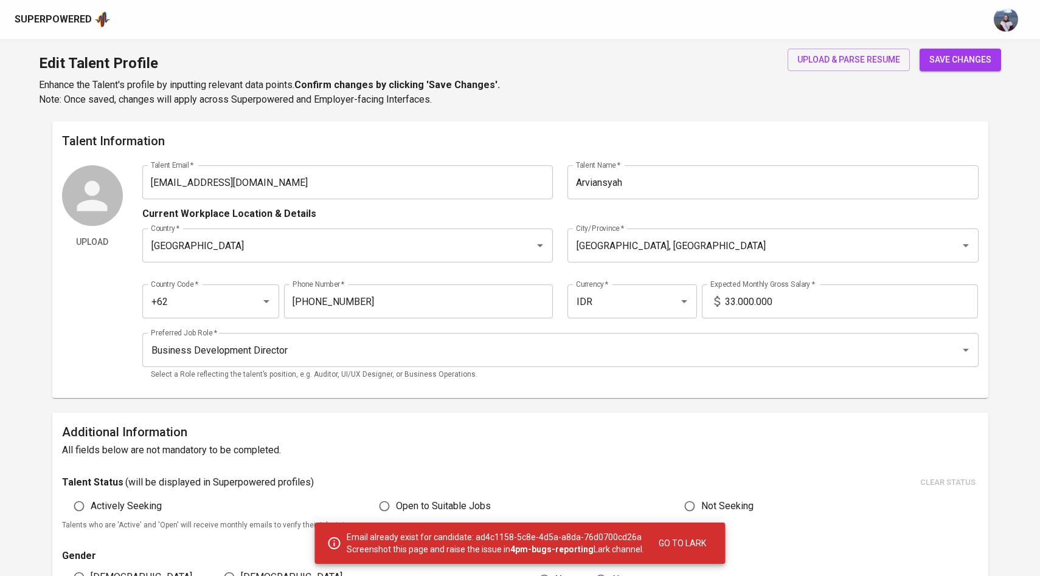
click at [685, 547] on span "Go to Lark" at bounding box center [681, 543] width 47 height 15
click at [494, 100] on p "Enhance the Talent's profile by inputting relevant data points. Confirm changes…" at bounding box center [269, 92] width 461 height 29
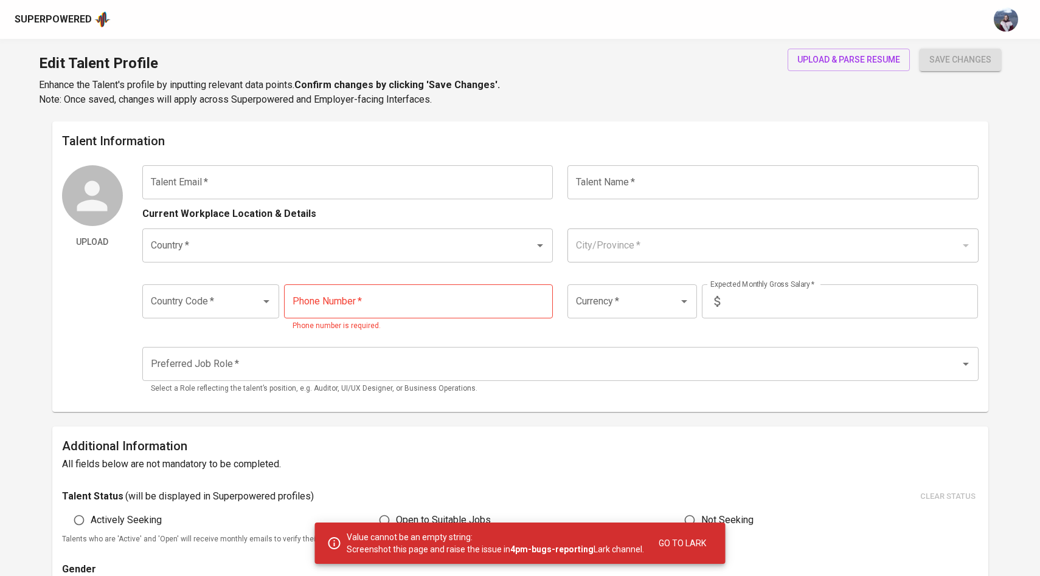
click at [339, 185] on input "text" at bounding box center [347, 182] width 411 height 34
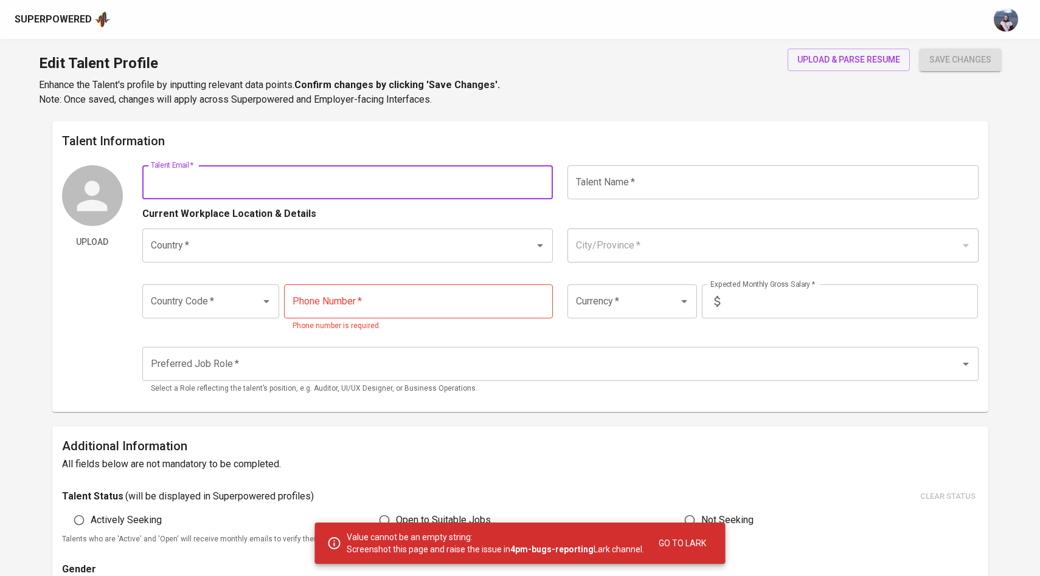
paste input "[EMAIL_ADDRESS][DOMAIN_NAME]"
type input "[EMAIL_ADDRESS][DOMAIN_NAME]"
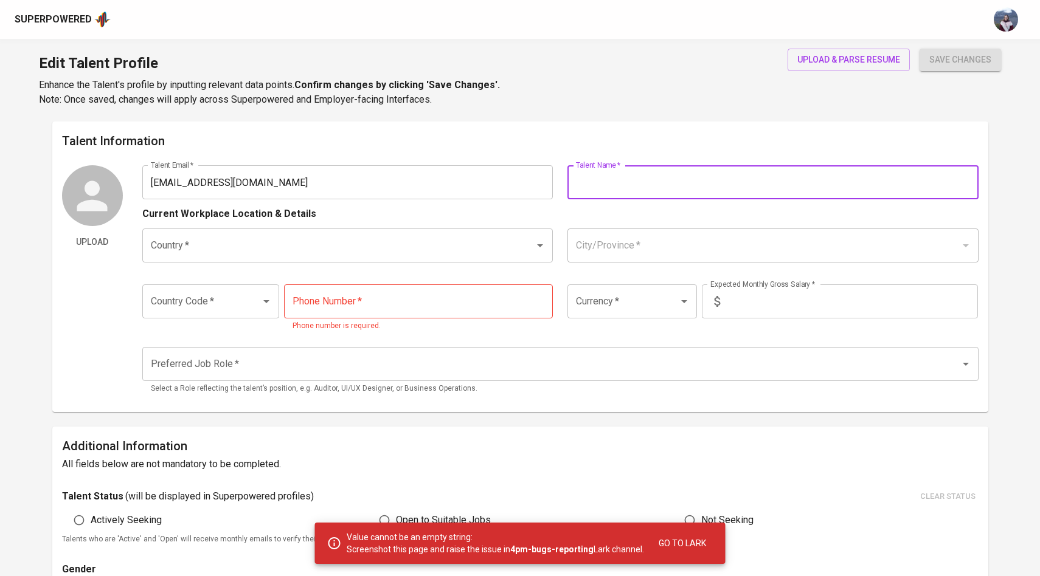
click at [625, 179] on input "text" at bounding box center [772, 182] width 411 height 34
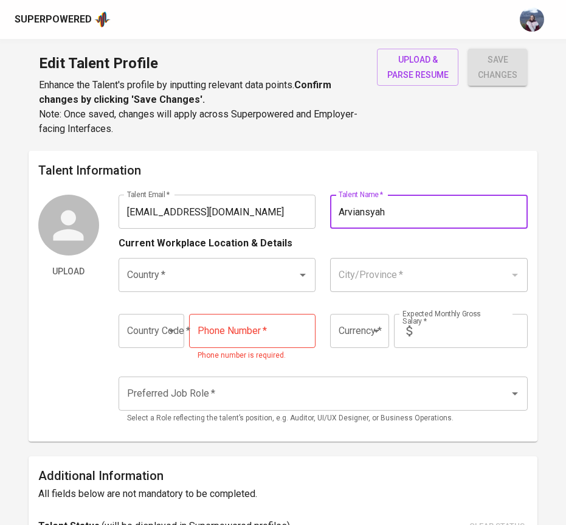
type input "Arviansyah"
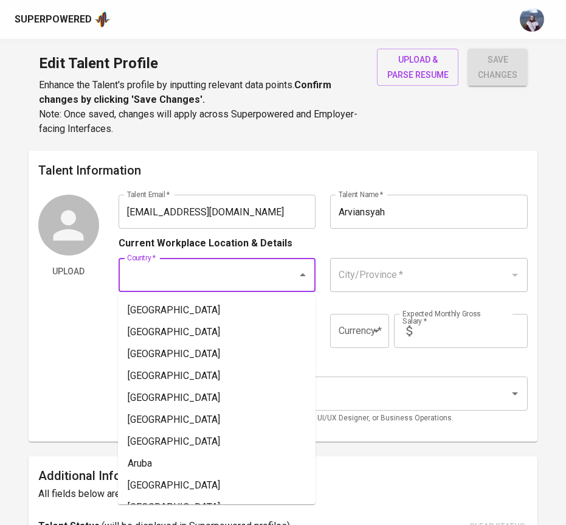
click at [243, 275] on input "Country   *" at bounding box center [200, 274] width 153 height 23
click at [230, 316] on li "[GEOGRAPHIC_DATA]" at bounding box center [217, 310] width 198 height 22
type input "[GEOGRAPHIC_DATA]"
type input "+62"
type input "IDR"
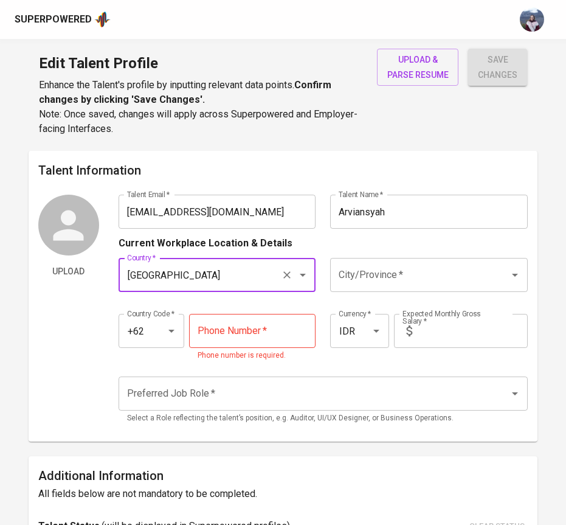
click at [361, 288] on div "City/Province *" at bounding box center [429, 275] width 198 height 34
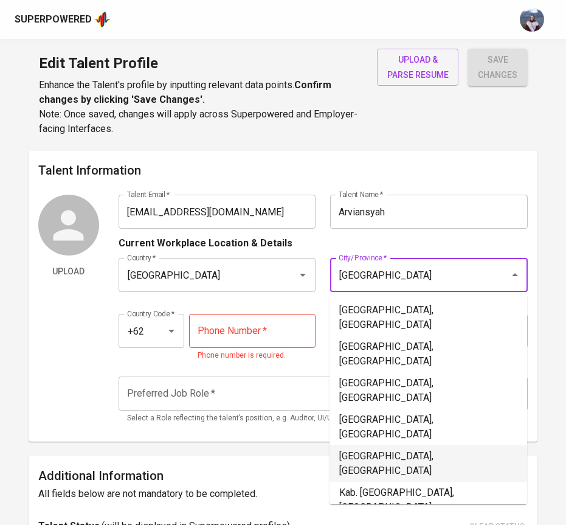
click at [392, 445] on li "[GEOGRAPHIC_DATA], [GEOGRAPHIC_DATA]" at bounding box center [429, 463] width 198 height 36
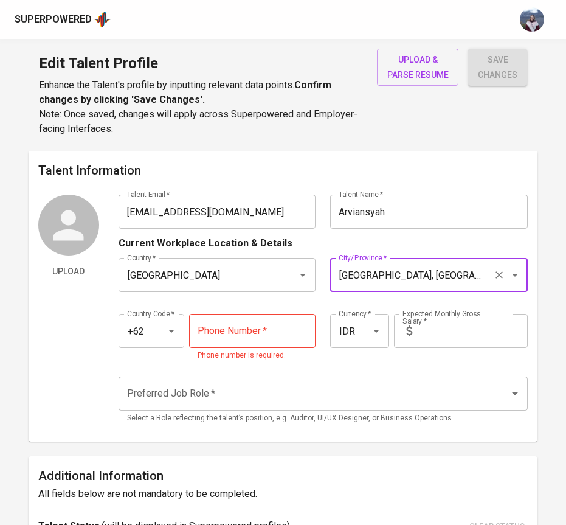
type input "[GEOGRAPHIC_DATA], [GEOGRAPHIC_DATA]"
click at [271, 320] on input "tel" at bounding box center [252, 331] width 127 height 34
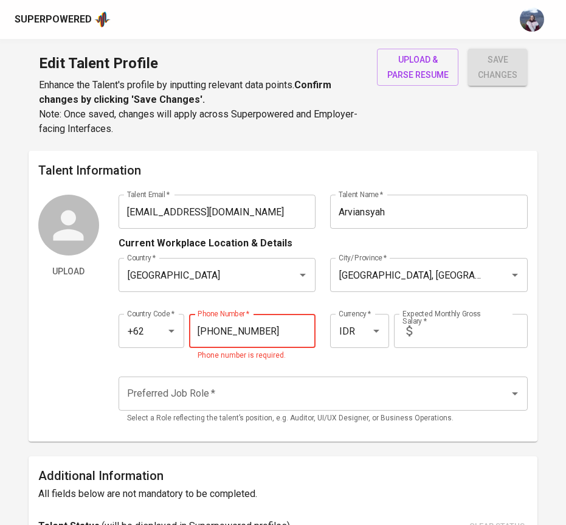
type input "821-8225-2525"
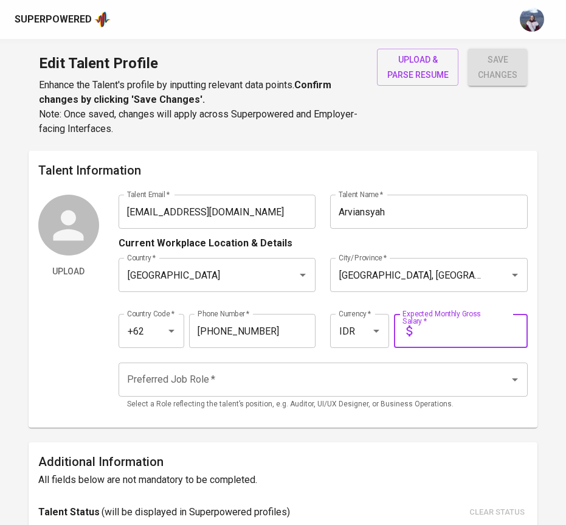
click at [455, 334] on input "text" at bounding box center [472, 331] width 111 height 34
type input "32.000.000"
click at [387, 376] on input "Preferred Job Role   *" at bounding box center [306, 379] width 365 height 23
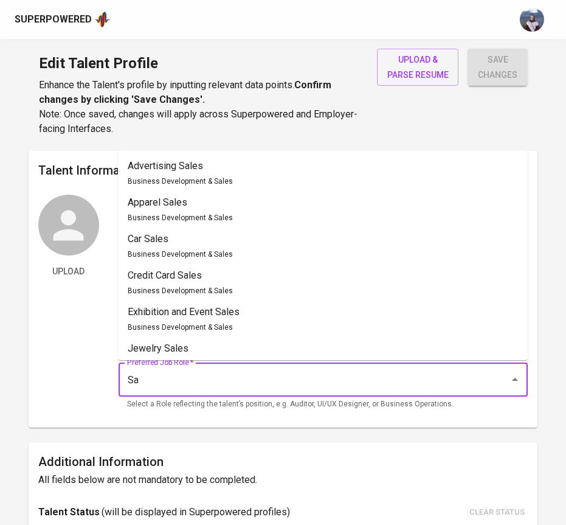
type input "S"
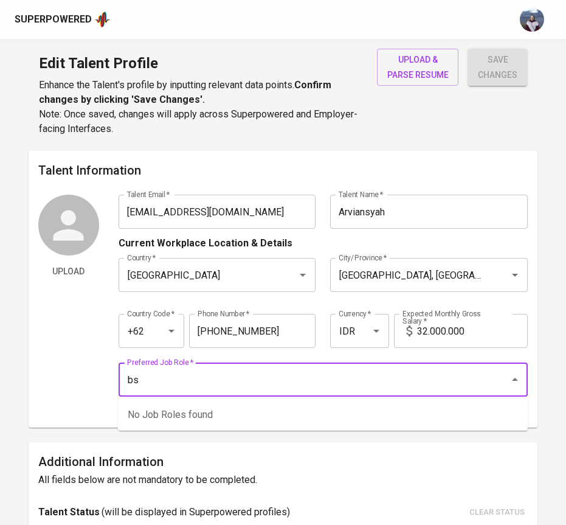
type input "b"
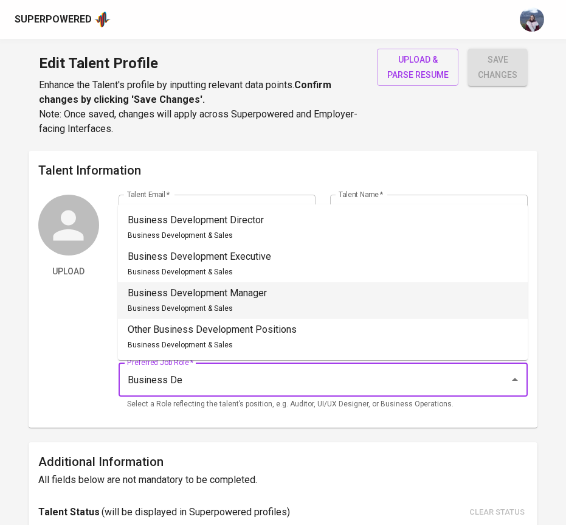
click at [292, 298] on li "Business Development Manager Business Development & Sales" at bounding box center [323, 300] width 410 height 36
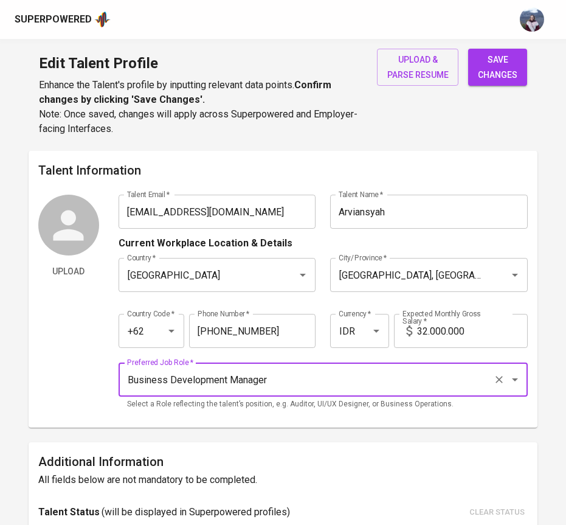
type input "Business Development Manager"
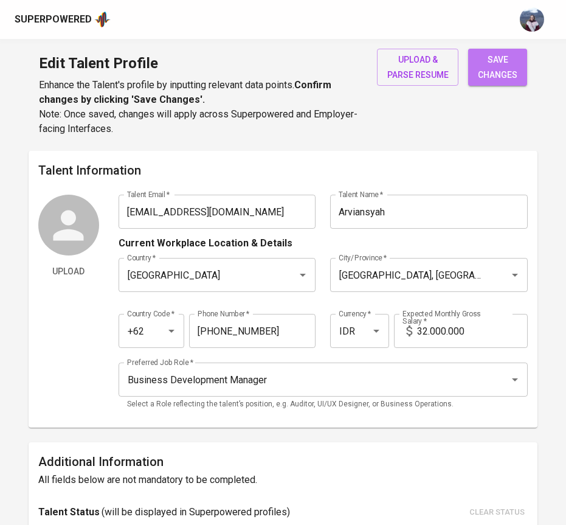
click at [497, 52] on span "save changes" at bounding box center [498, 67] width 40 height 30
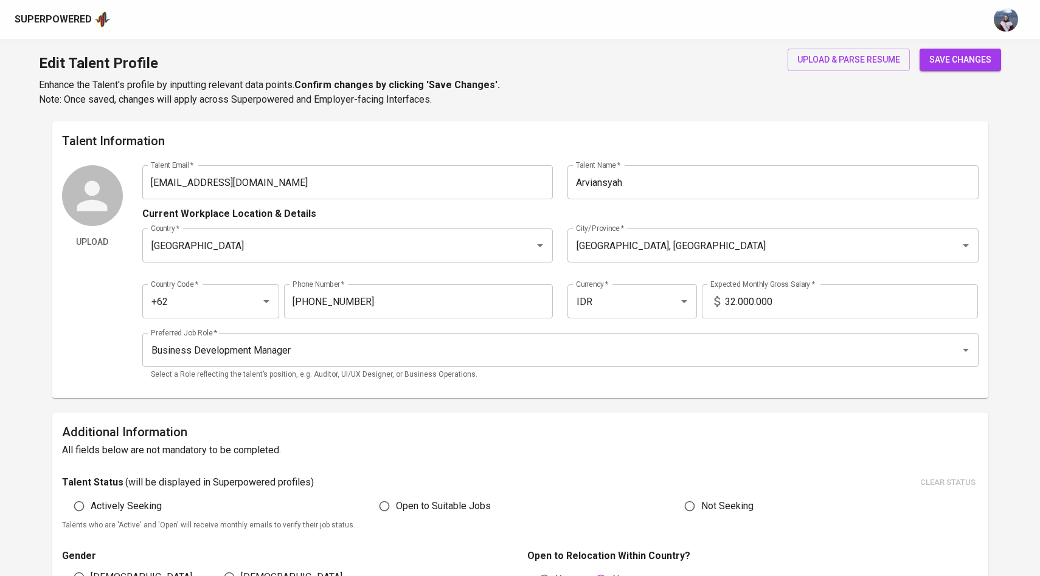
click at [954, 56] on span "save changes" at bounding box center [960, 59] width 62 height 15
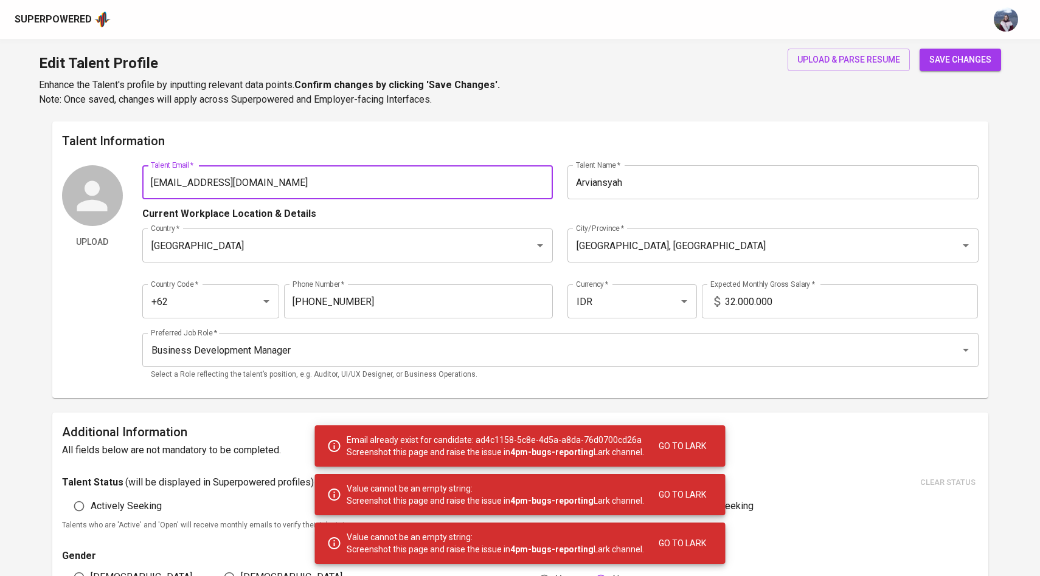
click at [314, 180] on input "[EMAIL_ADDRESS][DOMAIN_NAME]" at bounding box center [347, 182] width 411 height 34
drag, startPoint x: 314, startPoint y: 180, endPoint x: 133, endPoint y: 178, distance: 181.8
click at [132, 178] on div "Upload Talent Email   * arviansyah_herman@yahoo.com Talent Email * Talent Name …" at bounding box center [520, 276] width 916 height 223
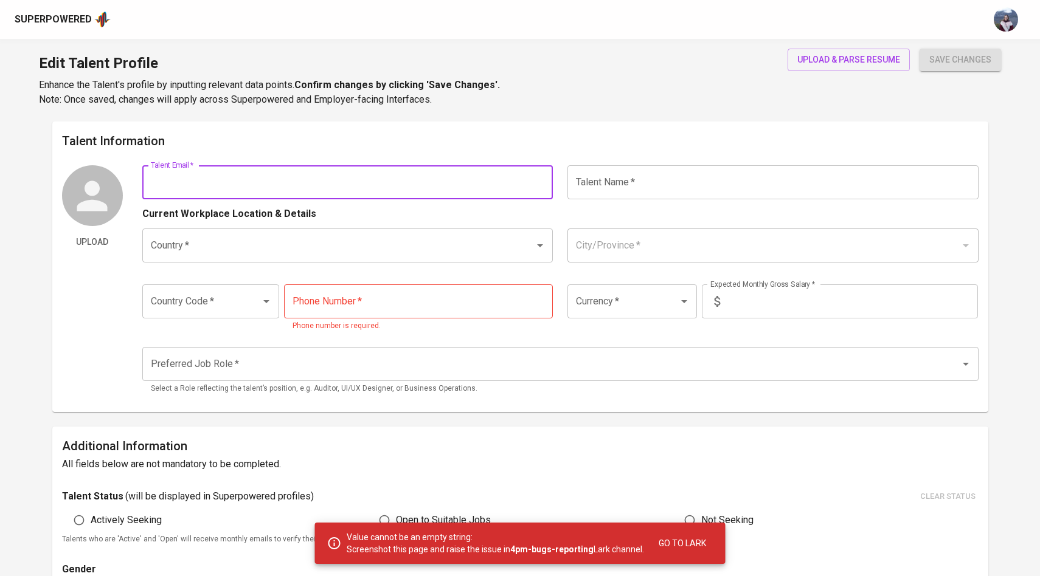
click at [330, 192] on input "text" at bounding box center [347, 182] width 411 height 34
paste input "[EMAIL_ADDRESS][DOMAIN_NAME]"
type input "[EMAIL_ADDRESS][DOMAIN_NAME]"
click at [681, 102] on div "Edit Talent Profile Enhance the Talent's profile by inputting relevant data poi…" at bounding box center [520, 80] width 1040 height 83
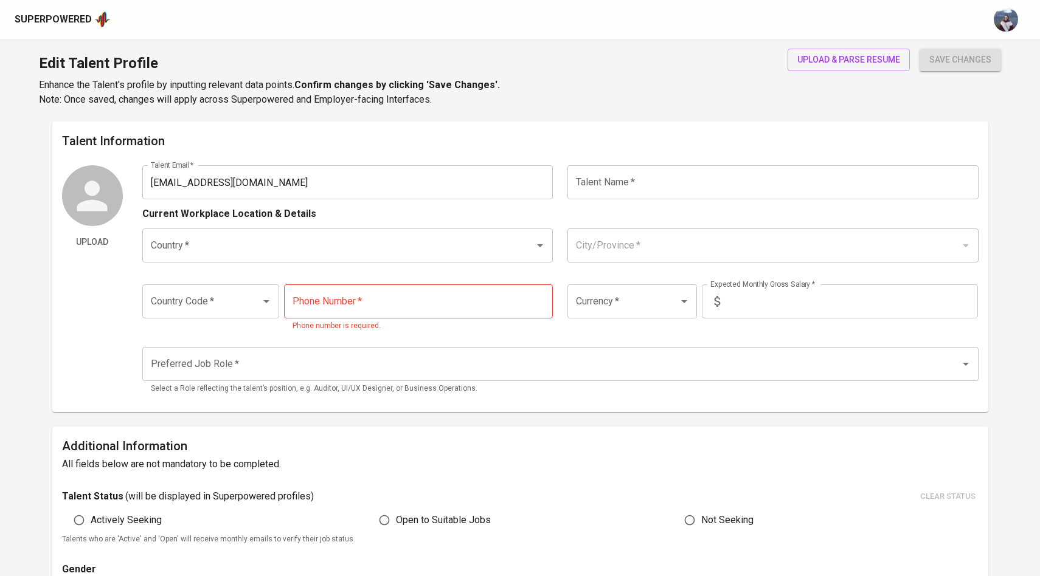
click at [696, 172] on input "text" at bounding box center [772, 182] width 411 height 34
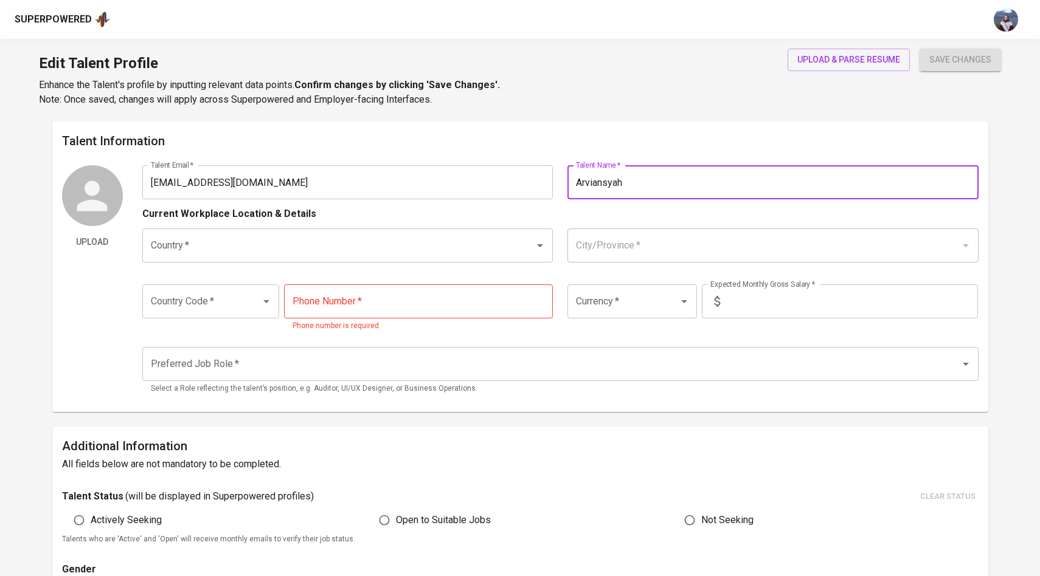
type input "Arviansyah"
drag, startPoint x: 496, startPoint y: 300, endPoint x: 502, endPoint y: 238, distance: 62.3
click at [496, 300] on input "tel" at bounding box center [418, 302] width 269 height 34
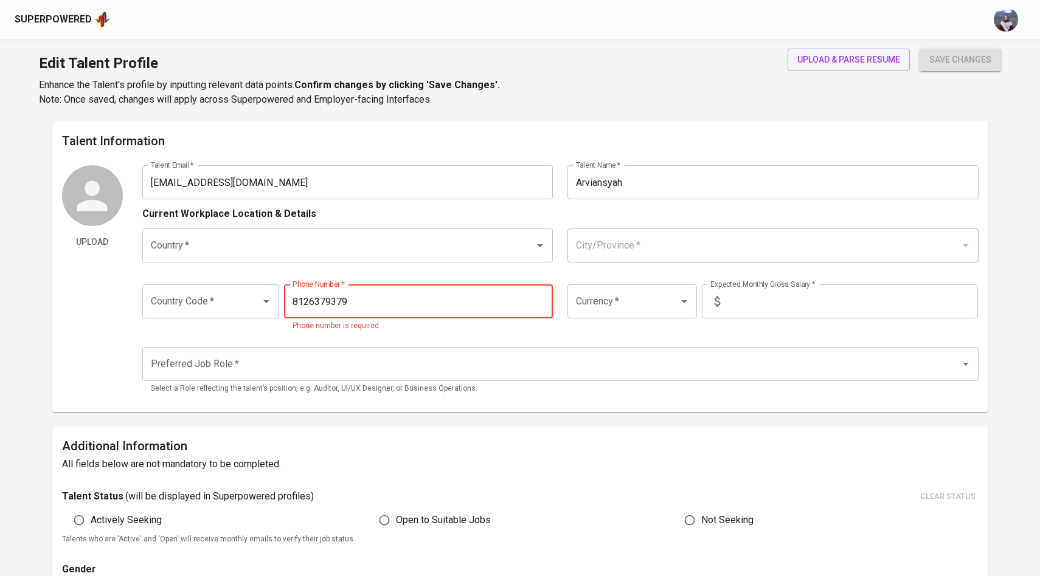
type input "8126379379"
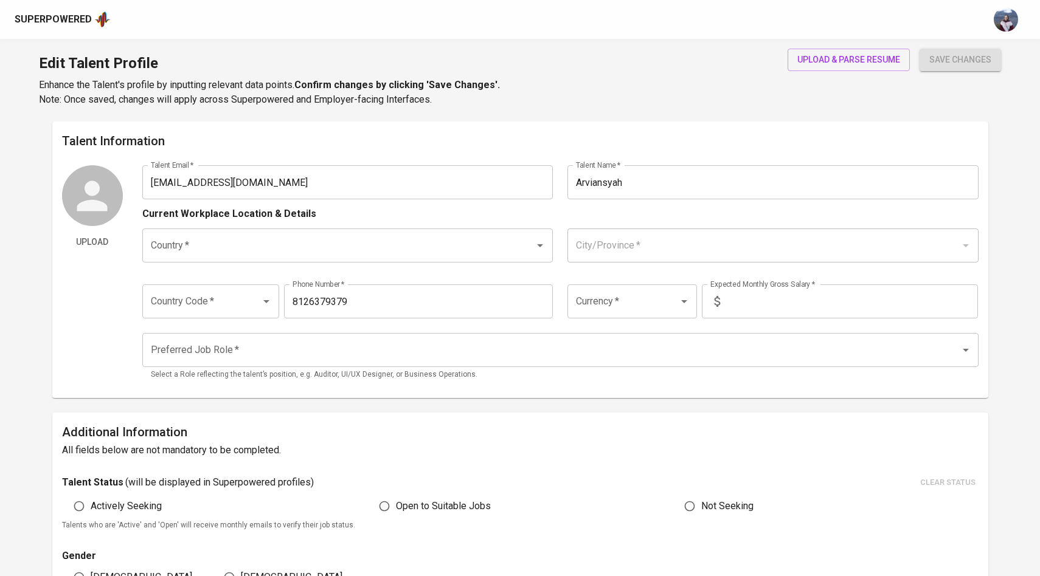
click at [703, 272] on div "Country Code   * Country Code * Phone Number   * [PHONE_NUMBER] Phone Number * …" at bounding box center [560, 298] width 836 height 56
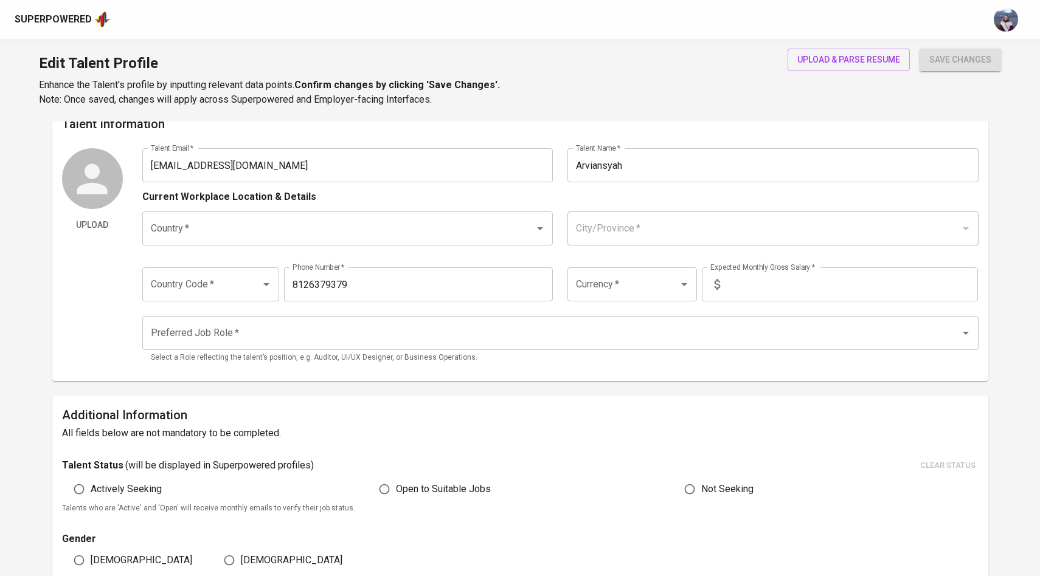
scroll to position [5, 0]
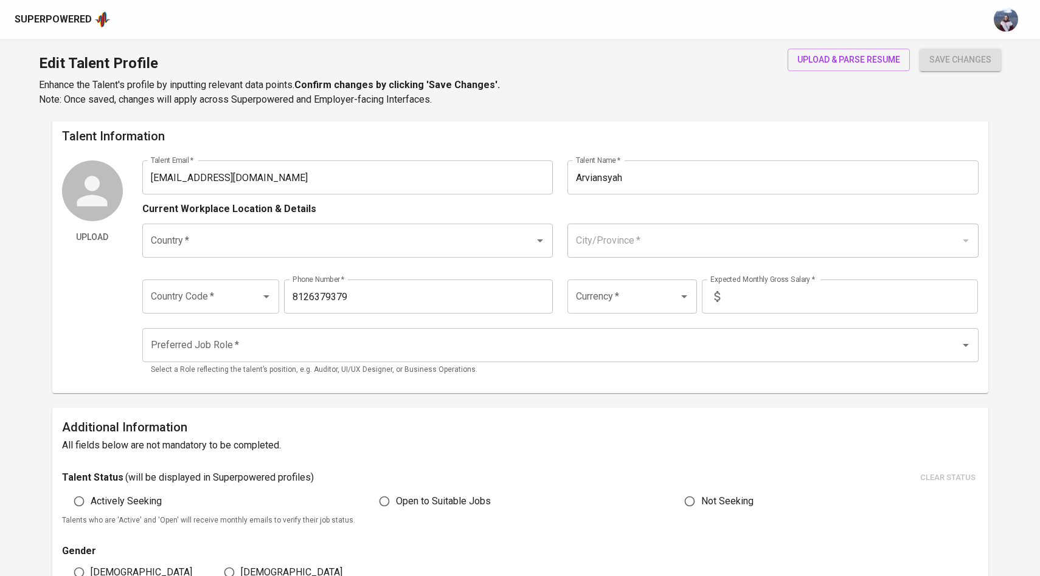
click at [487, 234] on input "Country   *" at bounding box center [331, 240] width 366 height 23
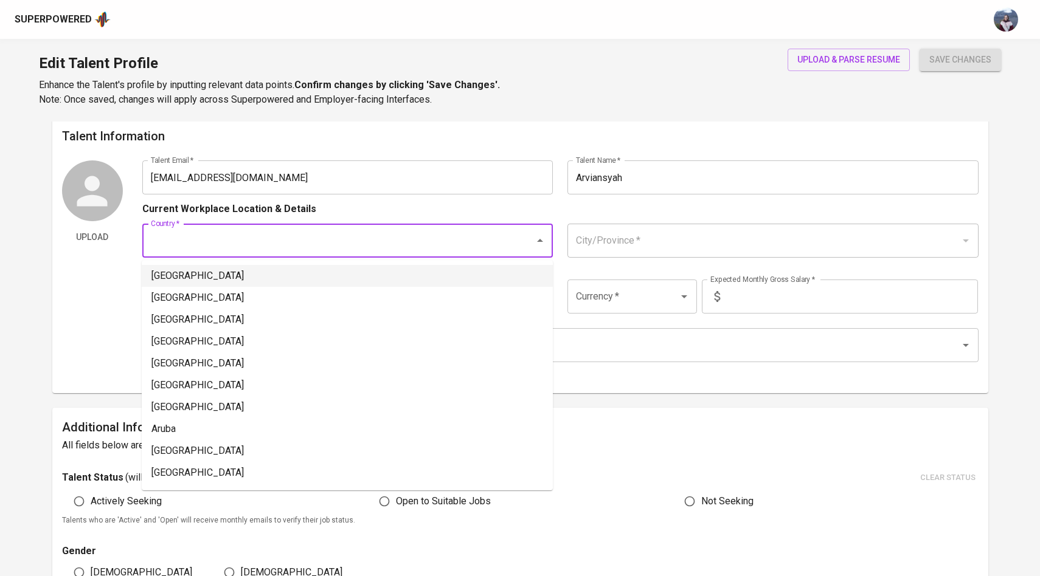
click at [447, 275] on li "[GEOGRAPHIC_DATA]" at bounding box center [347, 276] width 411 height 22
type input "[GEOGRAPHIC_DATA]"
type input "IDR"
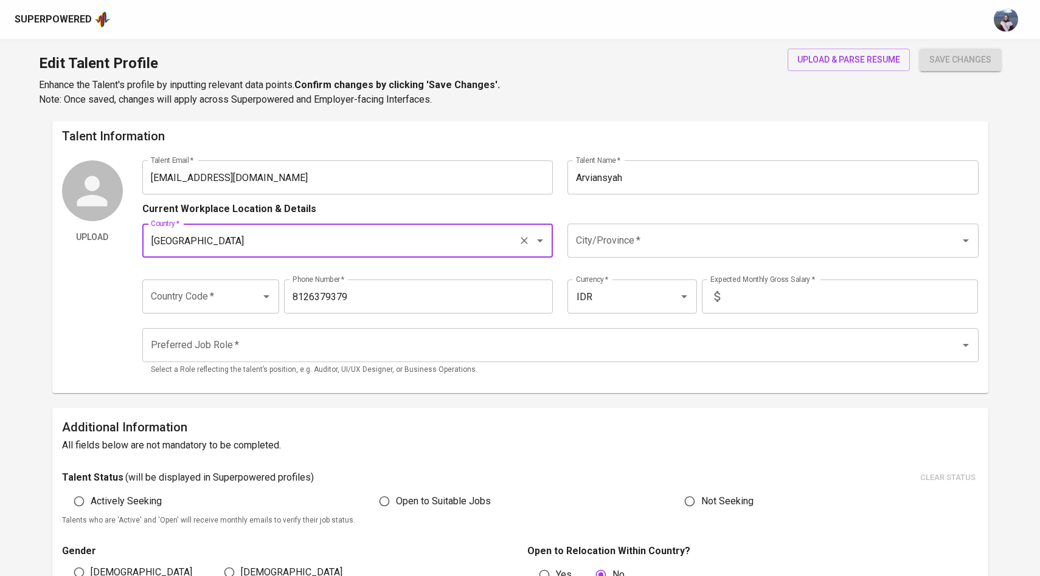
click at [691, 229] on div "City/Province *" at bounding box center [772, 241] width 411 height 34
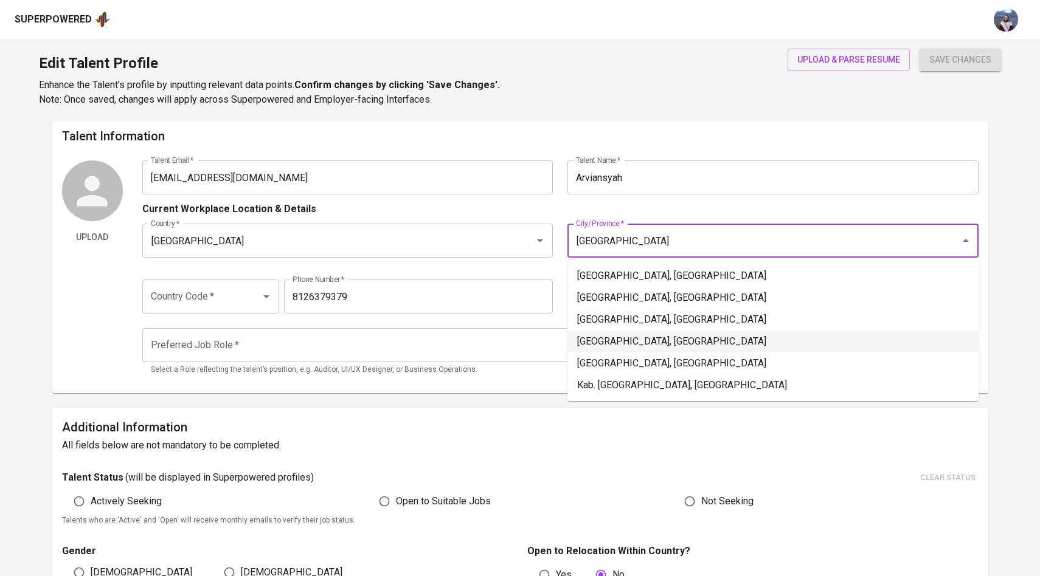
click at [640, 343] on li "[GEOGRAPHIC_DATA], [GEOGRAPHIC_DATA]" at bounding box center [772, 342] width 411 height 22
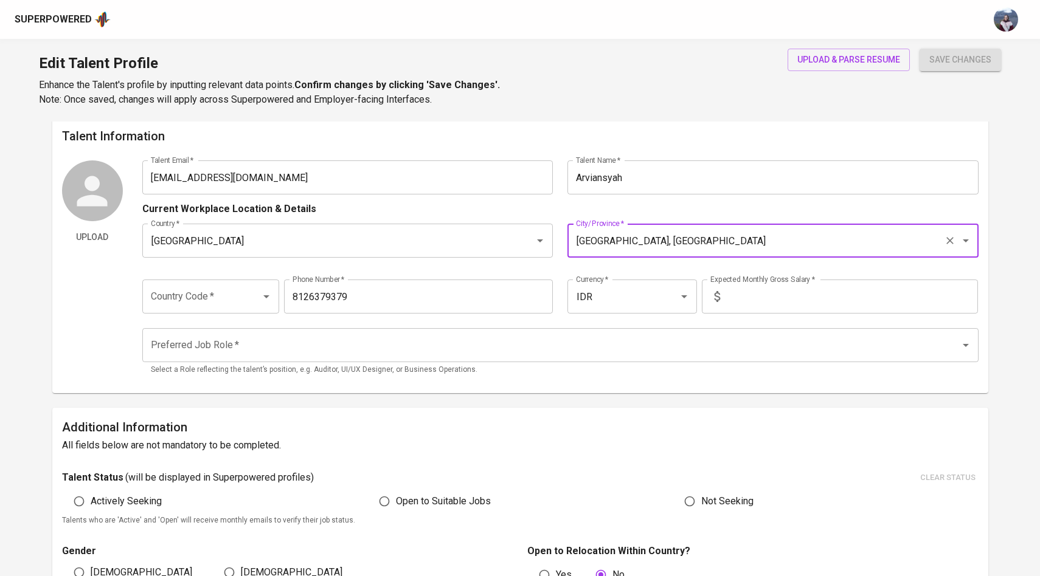
click at [485, 357] on div "Preferred Job Role *" at bounding box center [560, 345] width 836 height 34
type input "Jakarta Pusat, DKI Jakarta"
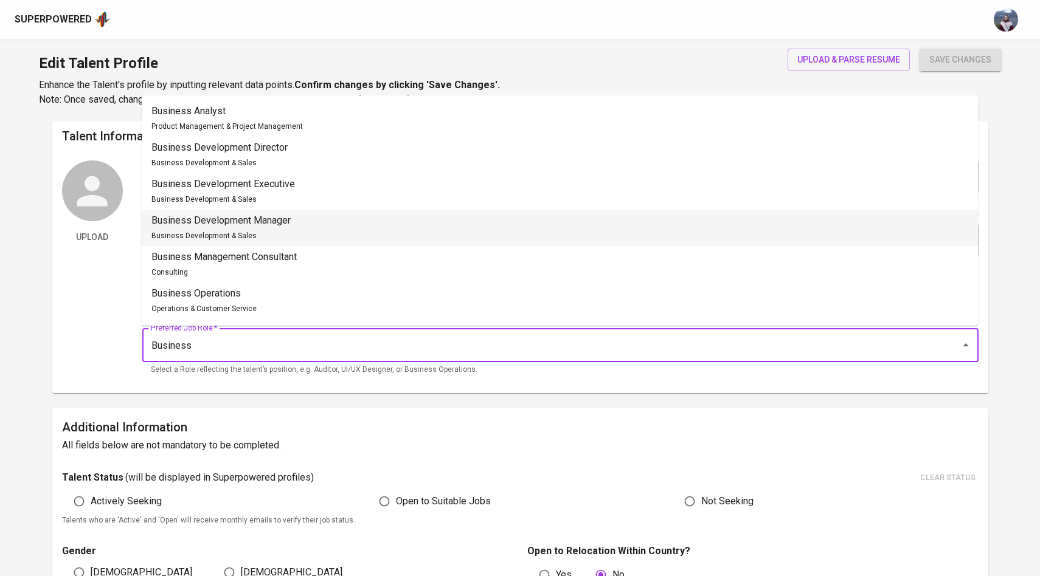
click at [355, 219] on li "Business Development Manager Business Development & Sales" at bounding box center [560, 228] width 836 height 36
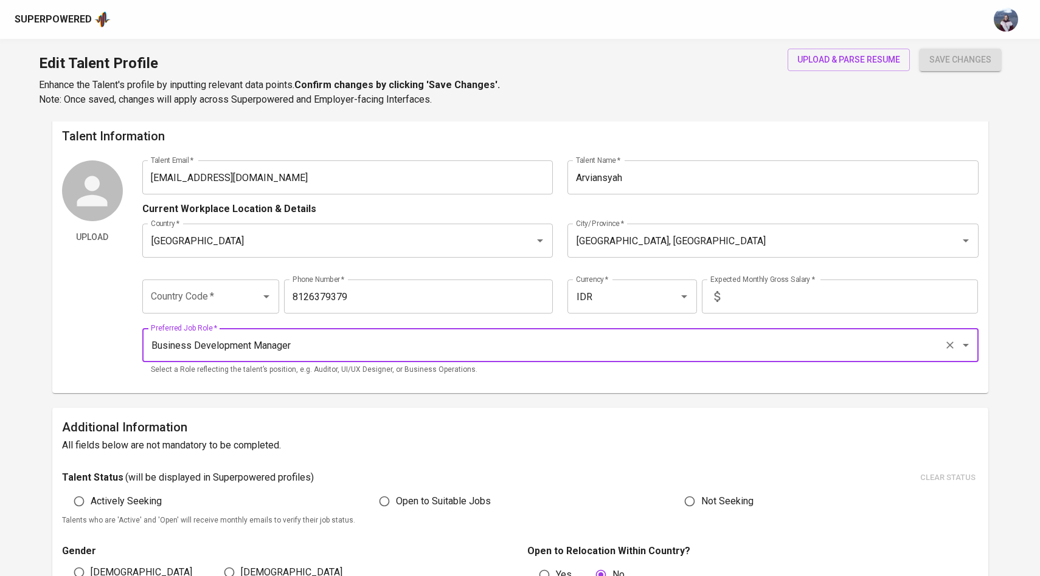
click at [247, 306] on div "Country Code *" at bounding box center [210, 297] width 137 height 34
type input "Business Development Manager"
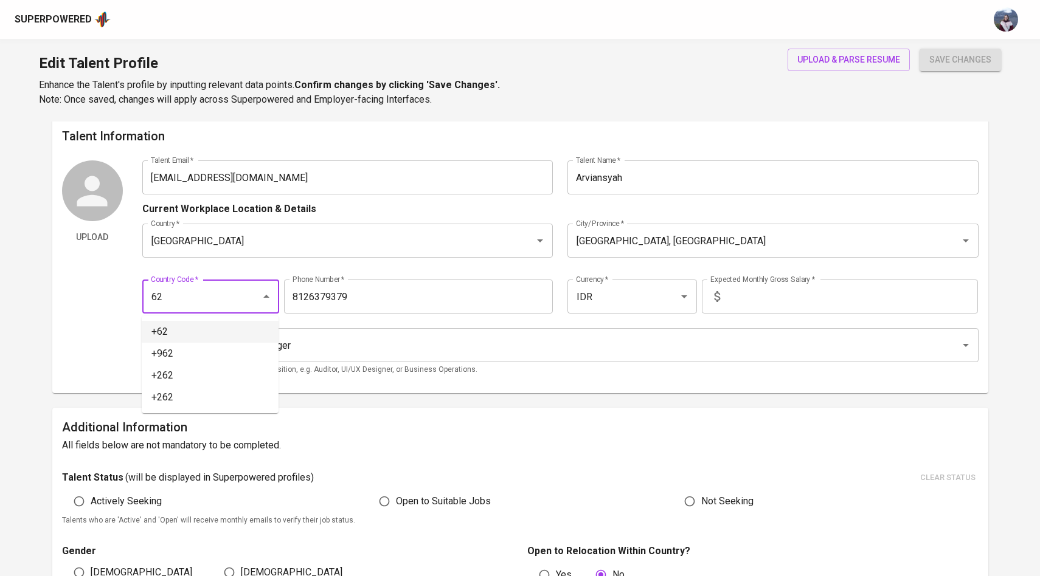
click at [245, 324] on li "+62" at bounding box center [210, 332] width 137 height 22
type input "+62"
type input "812-6379-379"
type input "+62"
click at [780, 289] on input "text" at bounding box center [851, 297] width 253 height 34
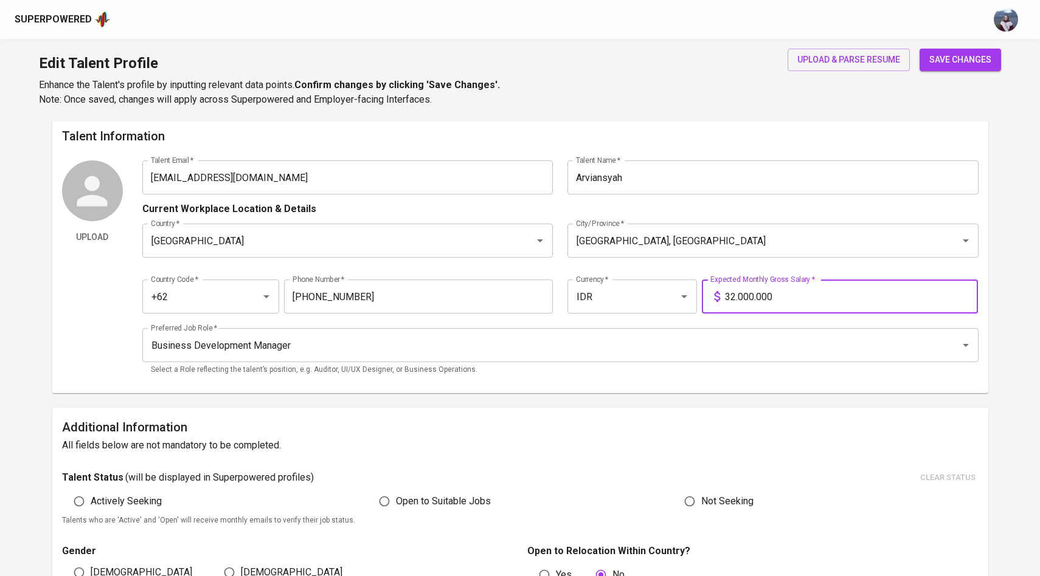
type input "32.000.000"
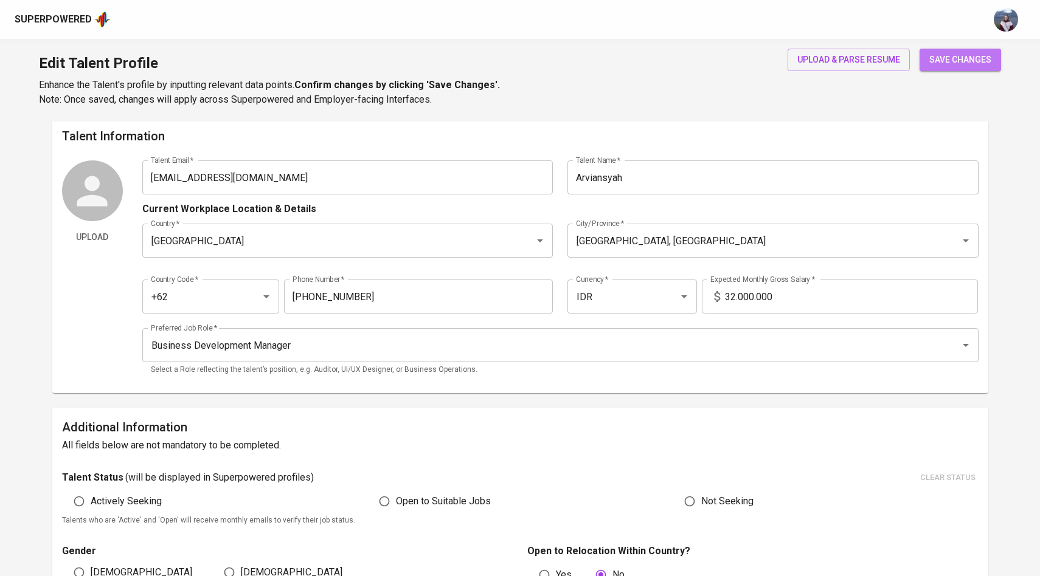
click at [965, 62] on span "save changes" at bounding box center [960, 59] width 62 height 15
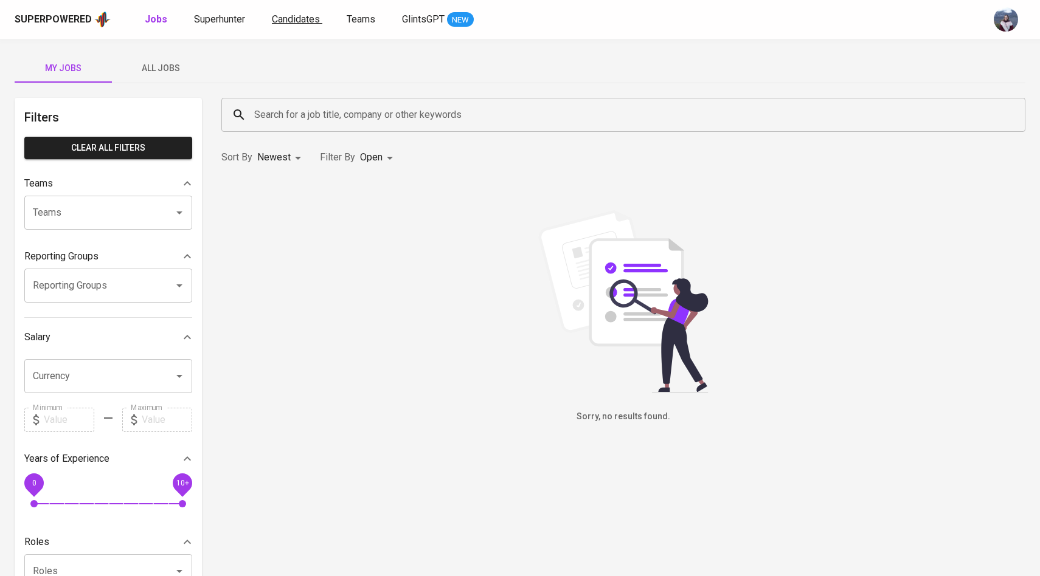
click at [294, 15] on span "Candidates" at bounding box center [296, 19] width 48 height 12
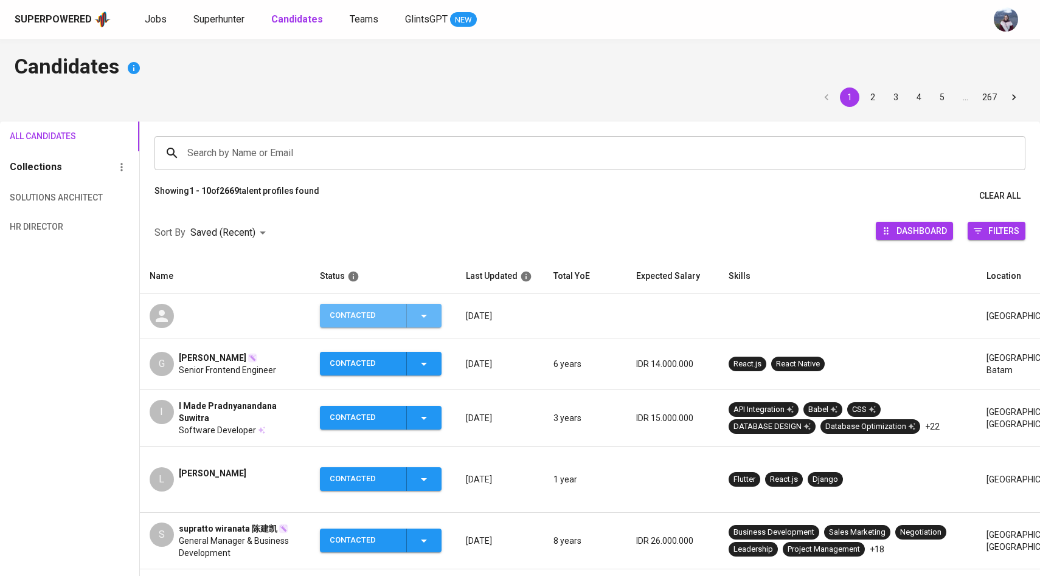
click at [427, 319] on icon "button" at bounding box center [423, 316] width 15 height 15
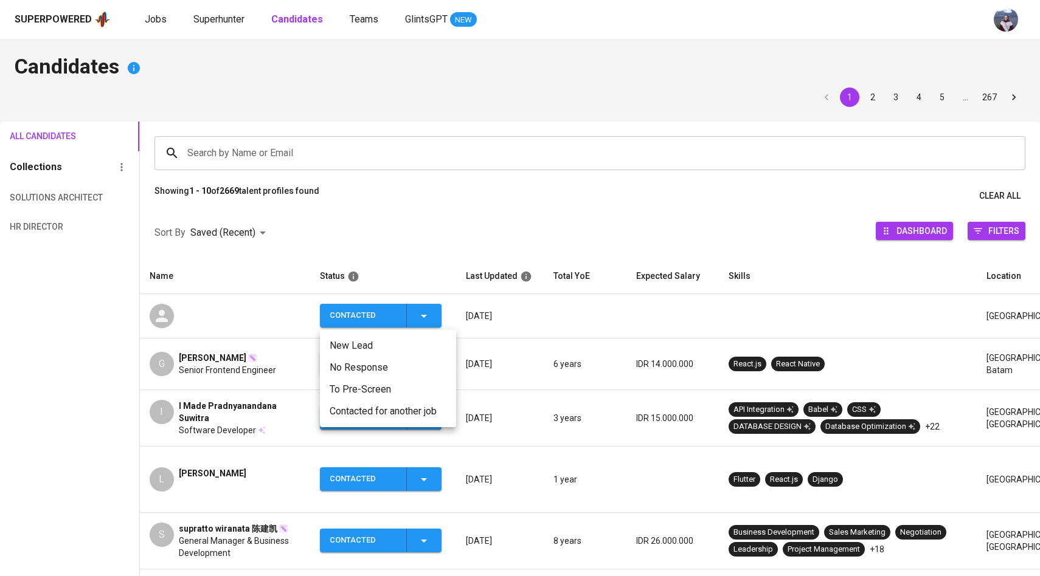
click at [176, 315] on div at bounding box center [520, 288] width 1040 height 576
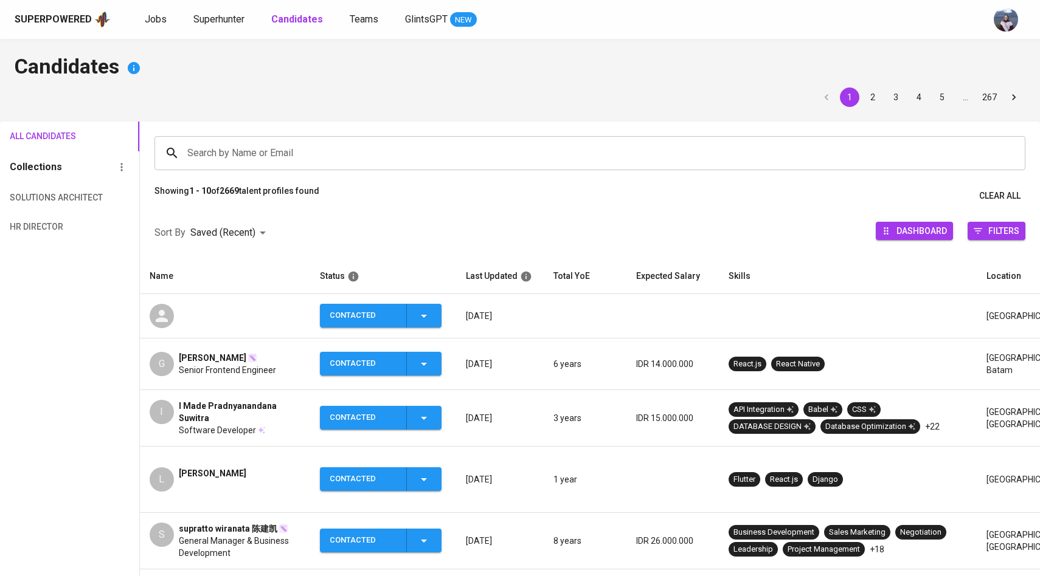
click at [163, 314] on icon at bounding box center [162, 316] width 12 height 12
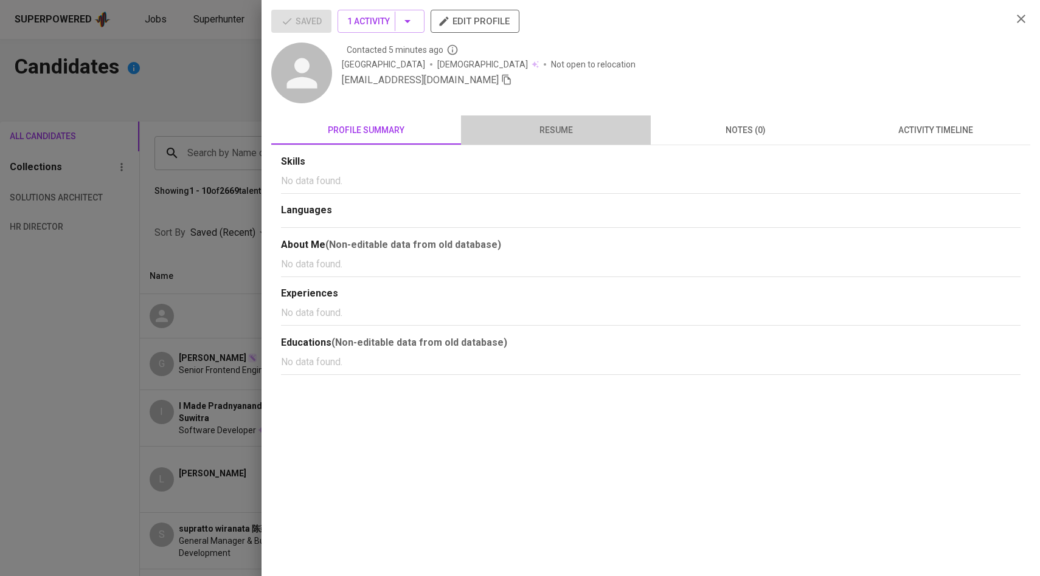
click at [550, 133] on span "resume" at bounding box center [555, 130] width 175 height 15
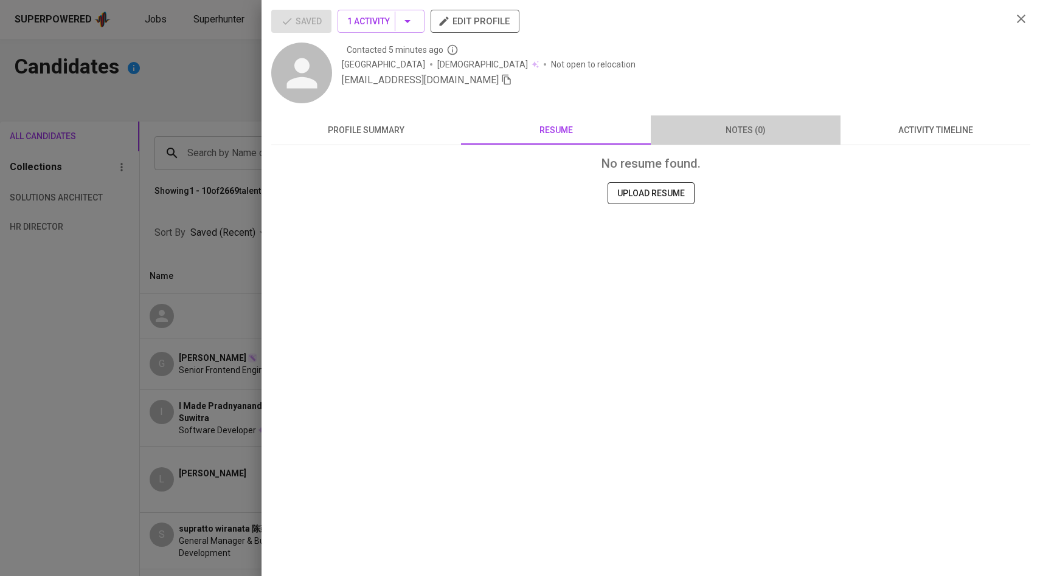
click at [767, 120] on button "notes (0)" at bounding box center [746, 130] width 190 height 29
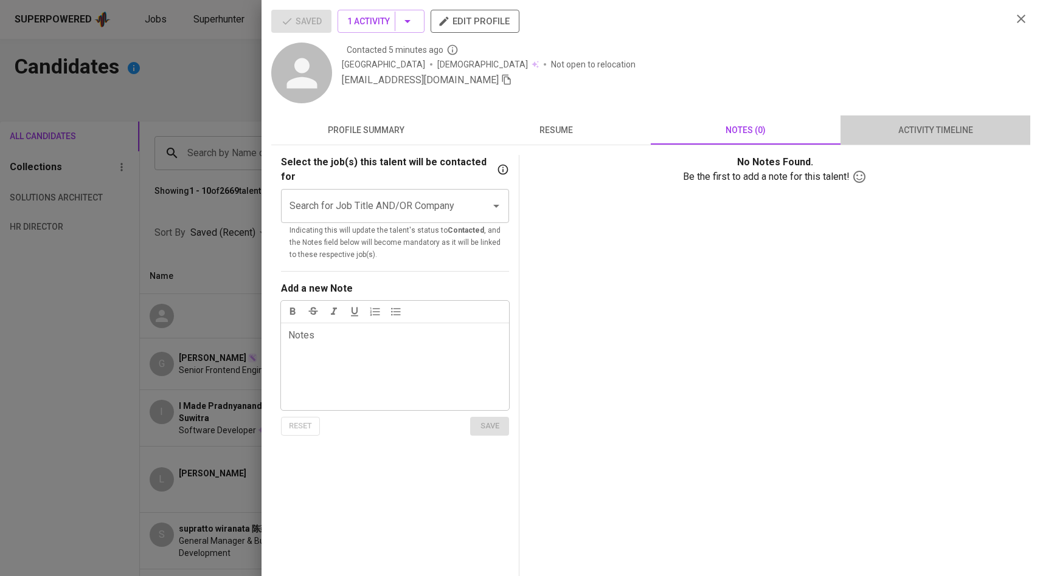
click at [930, 122] on button "activity timeline" at bounding box center [935, 130] width 190 height 29
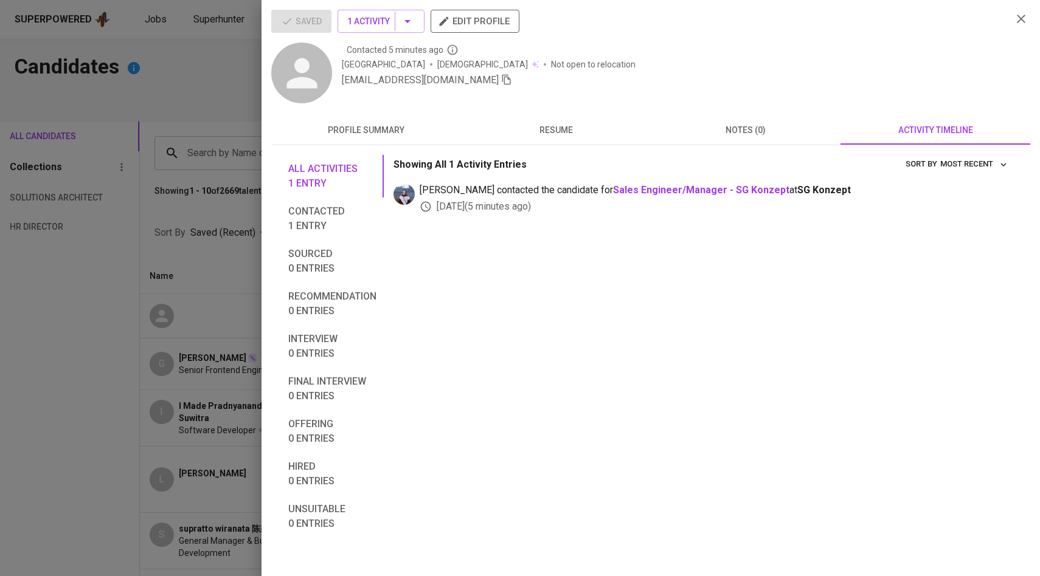
click at [571, 117] on button "resume" at bounding box center [556, 130] width 190 height 29
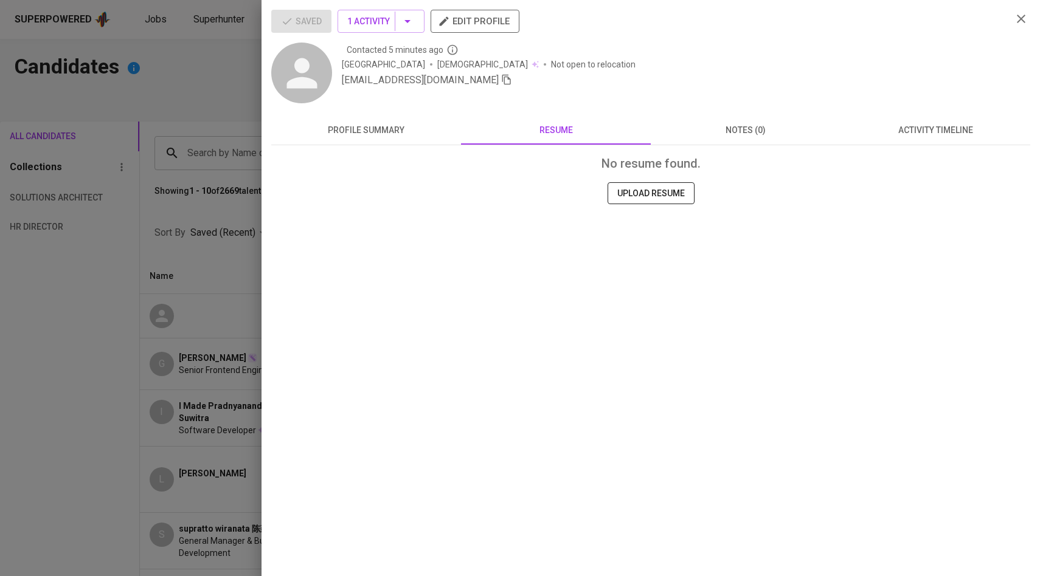
click at [611, 178] on div "No resume found. UPLOAD RESUME" at bounding box center [650, 216] width 739 height 122
click at [638, 195] on span "UPLOAD RESUME" at bounding box center [650, 193] width 67 height 15
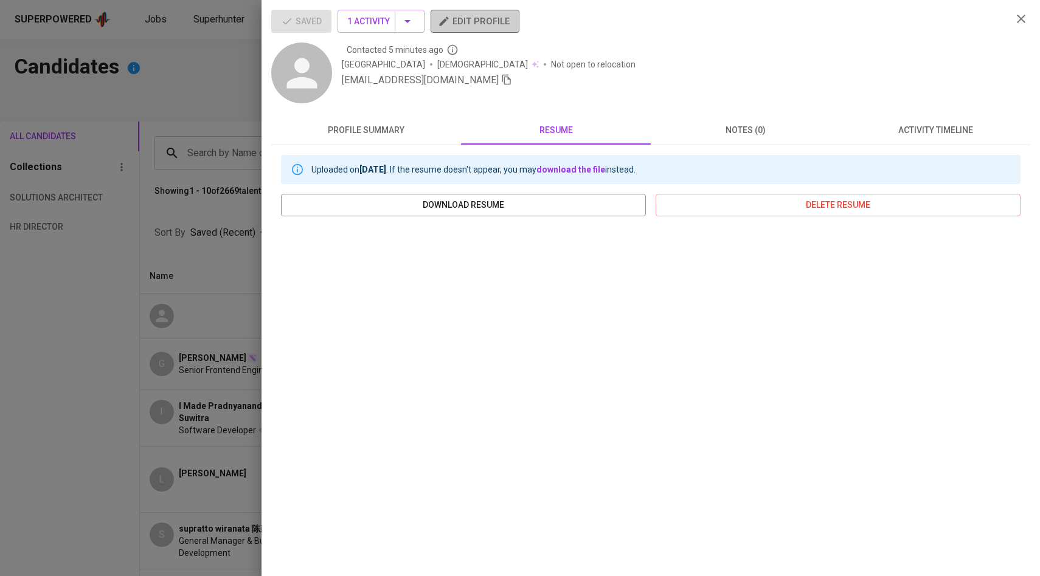
click at [494, 22] on span "edit profile" at bounding box center [474, 21] width 69 height 16
click at [849, 202] on span "delete resume" at bounding box center [837, 205] width 345 height 15
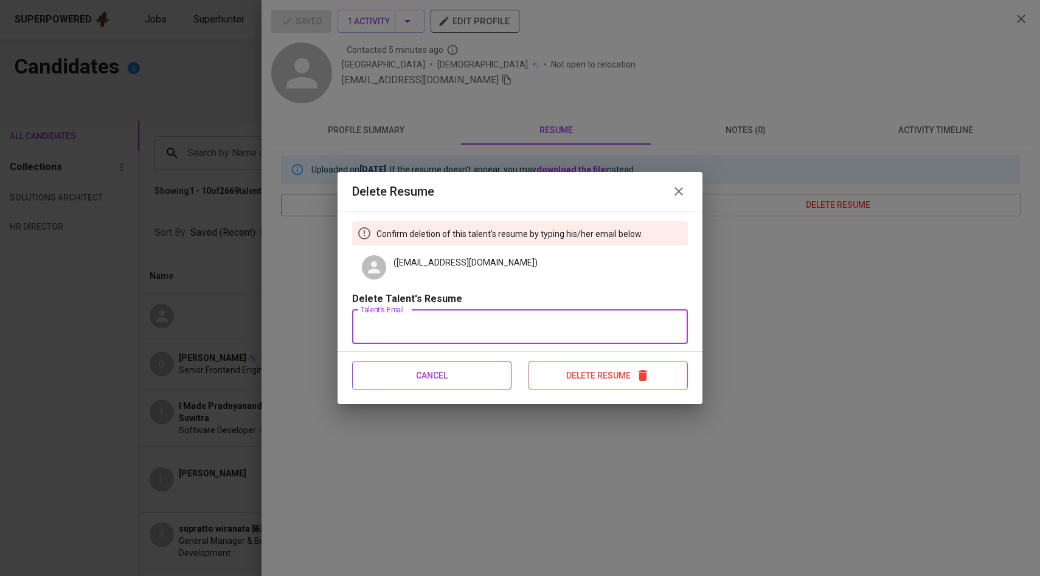
click at [631, 331] on input "text" at bounding box center [520, 327] width 336 height 34
paste input "[EMAIL_ADDRESS][DOMAIN_NAME]"
type input "[EMAIL_ADDRESS][DOMAIN_NAME]"
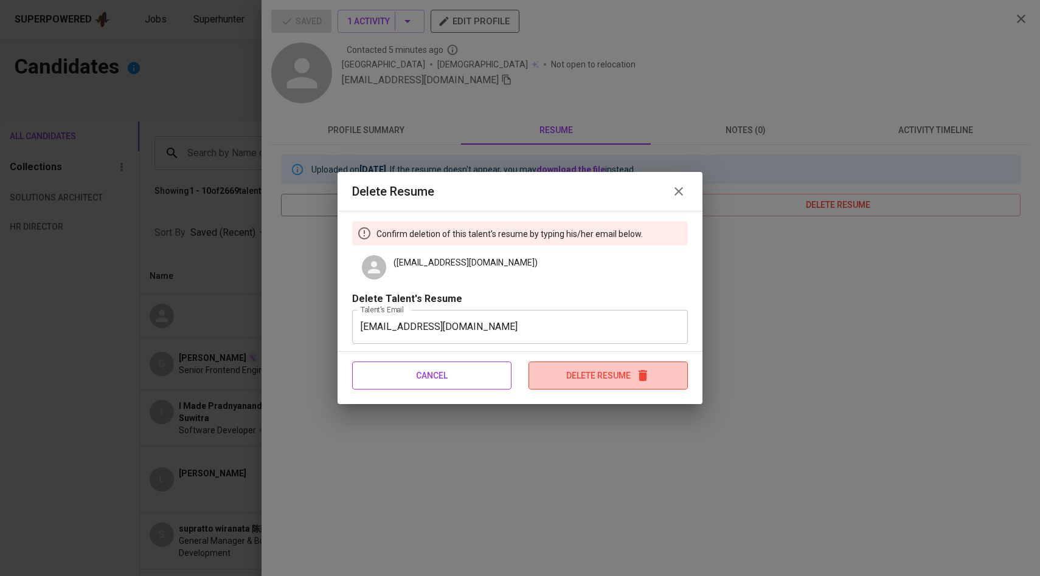
click at [578, 373] on span "Delete Resume" at bounding box center [608, 375] width 158 height 15
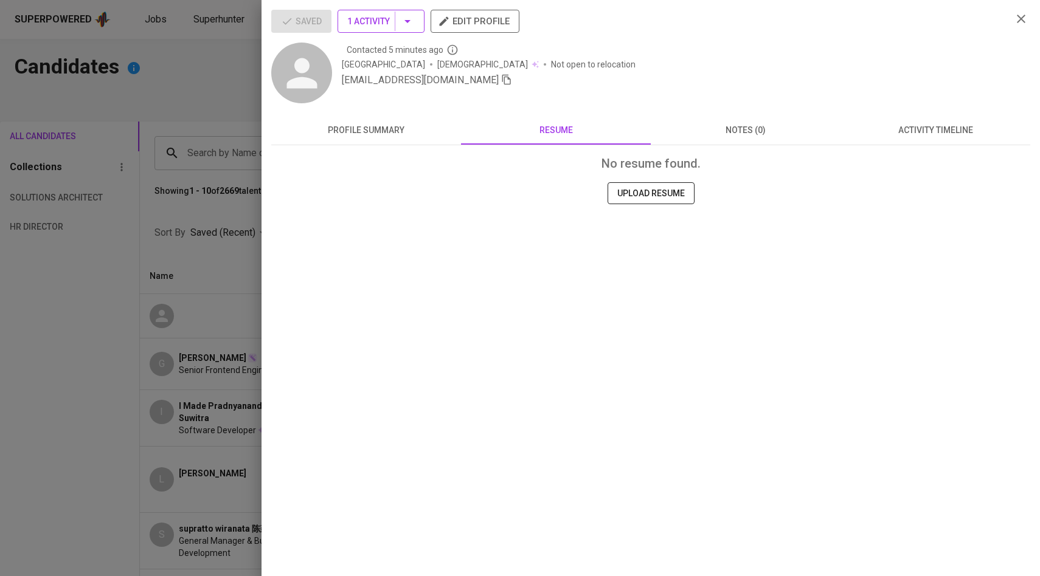
click at [417, 23] on button "1 Activity" at bounding box center [380, 21] width 87 height 23
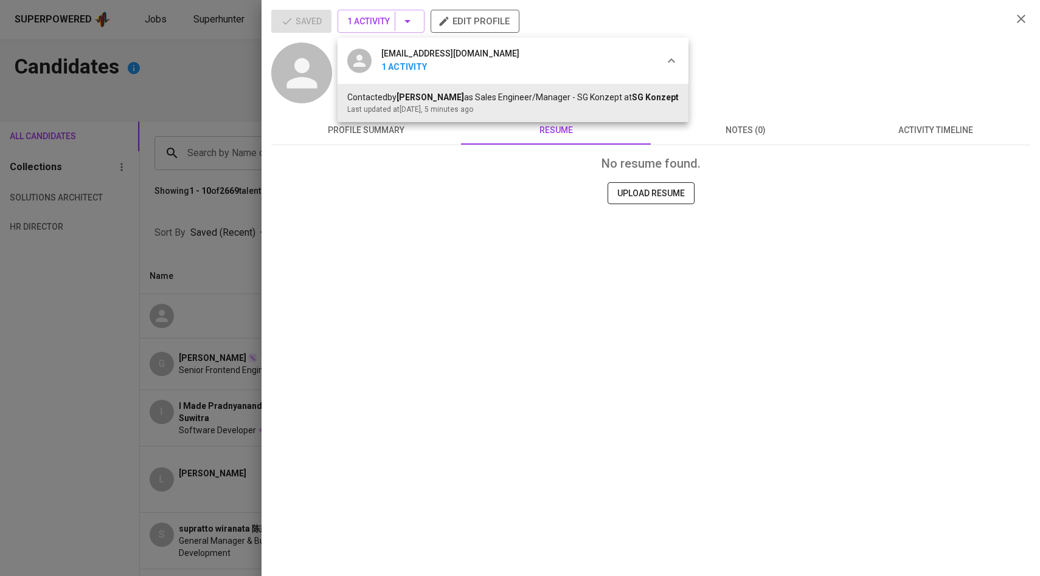
click at [697, 27] on div at bounding box center [520, 288] width 1040 height 576
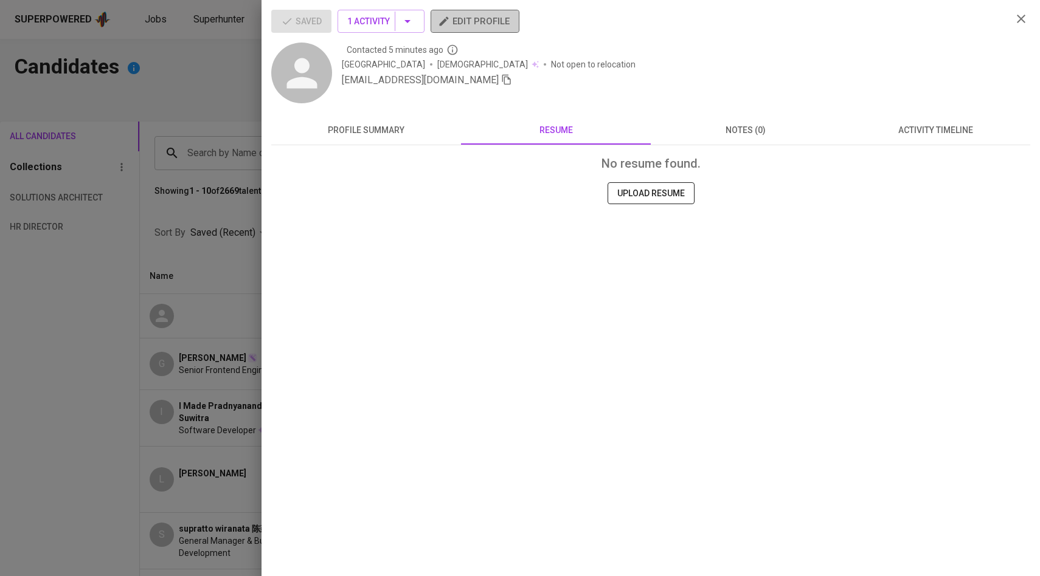
click at [484, 26] on span "edit profile" at bounding box center [474, 21] width 69 height 16
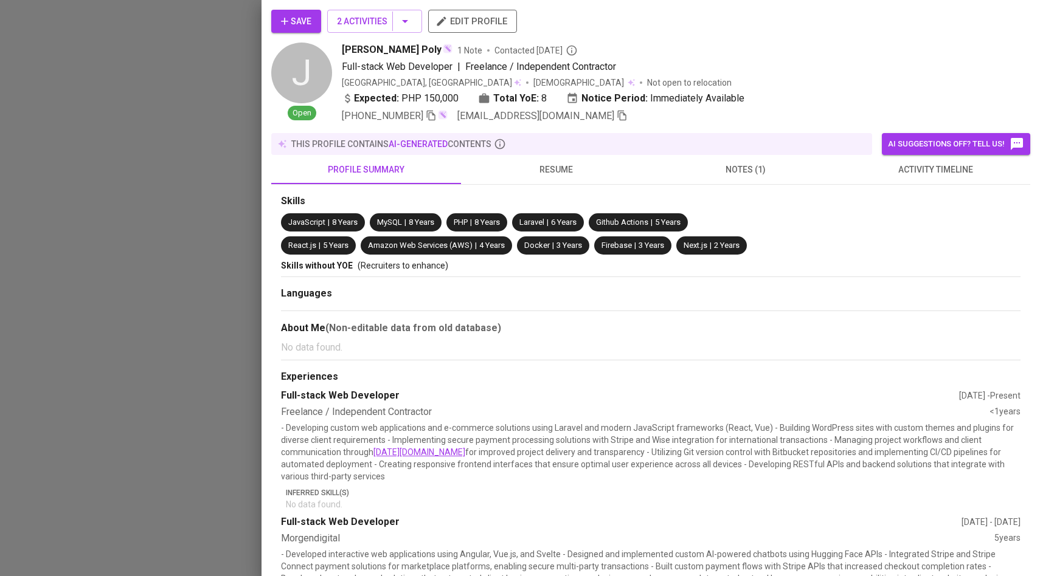
click at [224, 169] on div at bounding box center [520, 288] width 1040 height 576
click at [211, 125] on div at bounding box center [520, 288] width 1040 height 576
click at [114, 111] on div at bounding box center [520, 288] width 1040 height 576
